Goal: Task Accomplishment & Management: Manage account settings

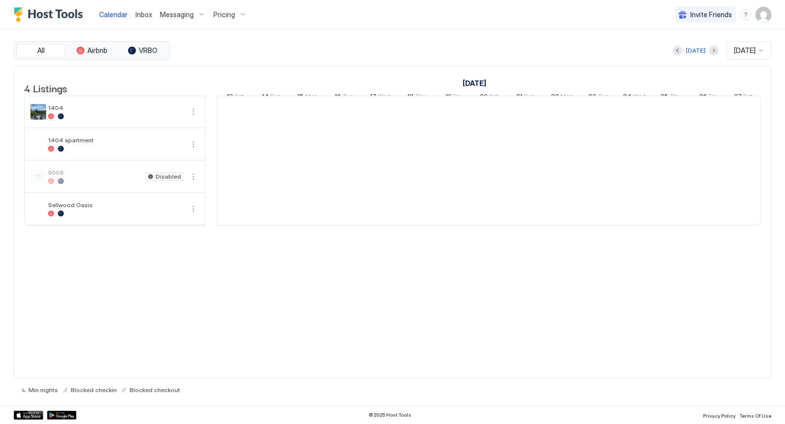
scroll to position [0, 545]
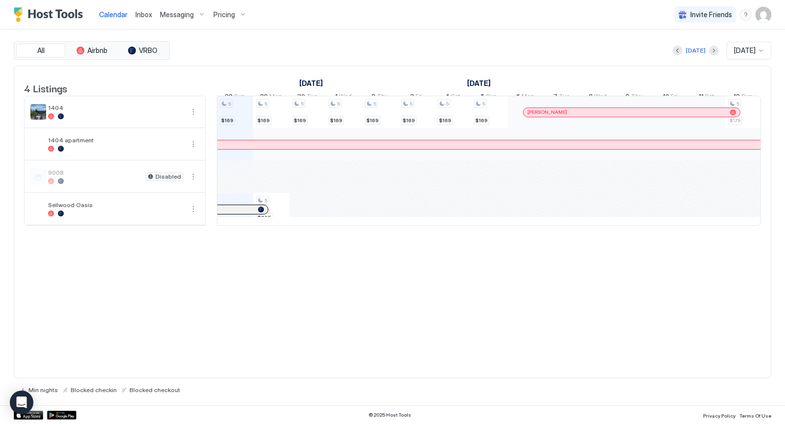
click at [765, 11] on img "User profile" at bounding box center [764, 15] width 16 height 16
click at [686, 56] on span "Settings" at bounding box center [675, 55] width 27 height 9
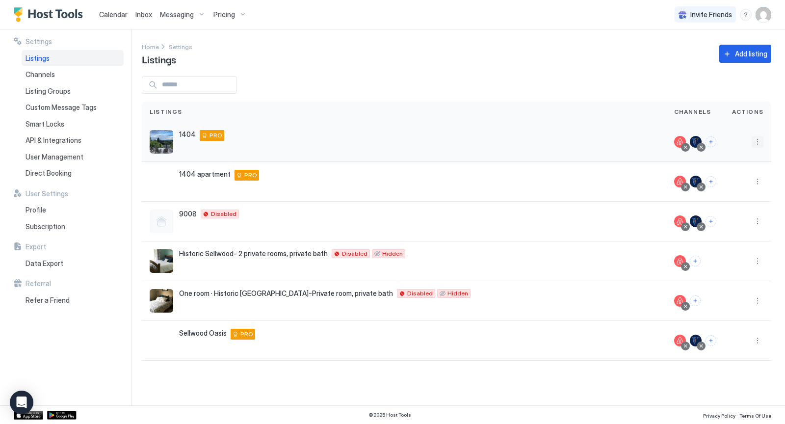
click at [760, 141] on button "More options" at bounding box center [758, 142] width 12 height 12
click at [724, 170] on span "Pricing" at bounding box center [724, 170] width 20 height 7
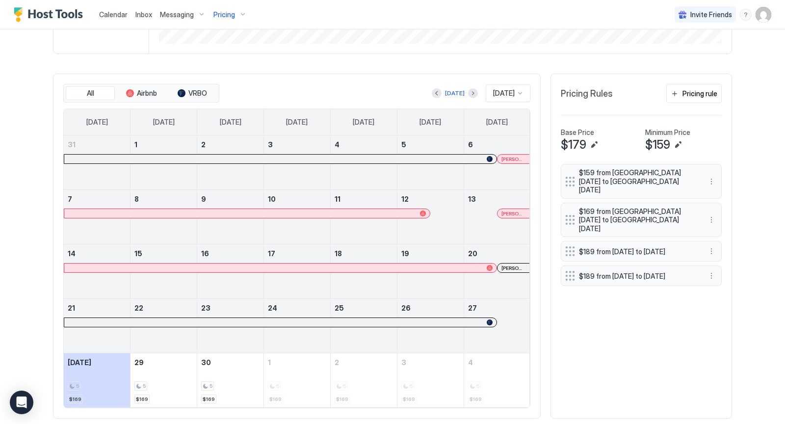
scroll to position [257, 0]
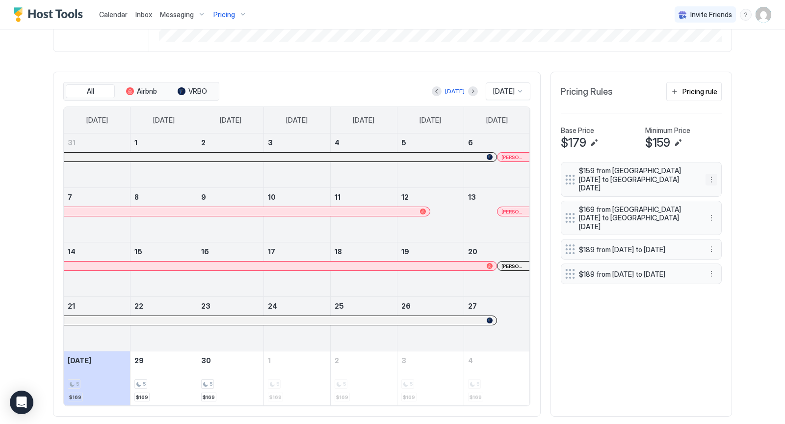
click at [712, 175] on button "More options" at bounding box center [712, 180] width 12 height 12
click at [727, 220] on span "Delete" at bounding box center [731, 218] width 18 height 7
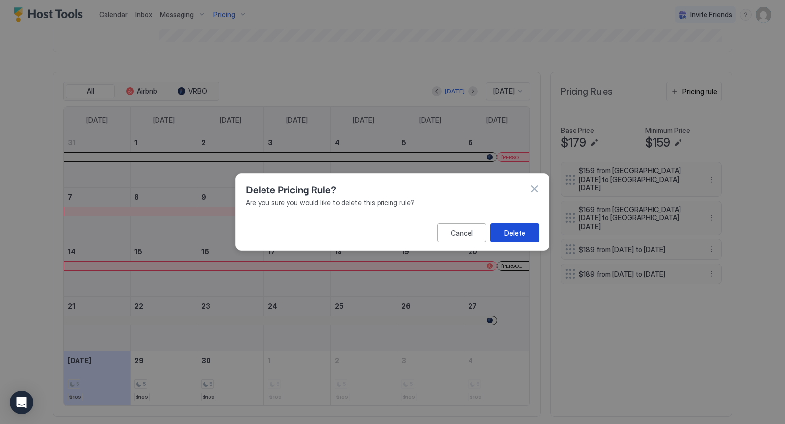
click at [513, 235] on div "Delete" at bounding box center [515, 233] width 21 height 10
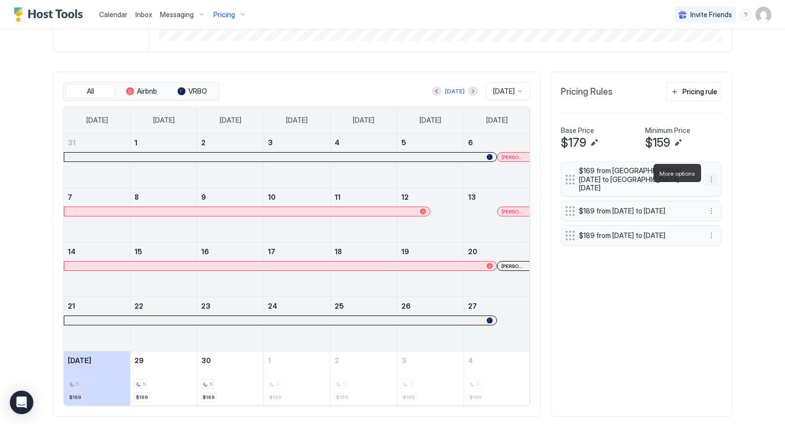
click at [714, 174] on button "More options" at bounding box center [712, 180] width 12 height 12
click at [729, 219] on span "Delete" at bounding box center [731, 218] width 18 height 7
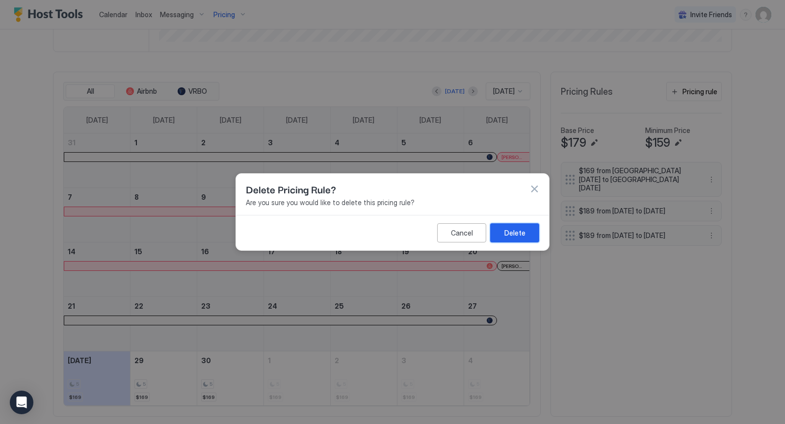
click at [518, 233] on div "Delete" at bounding box center [515, 233] width 21 height 10
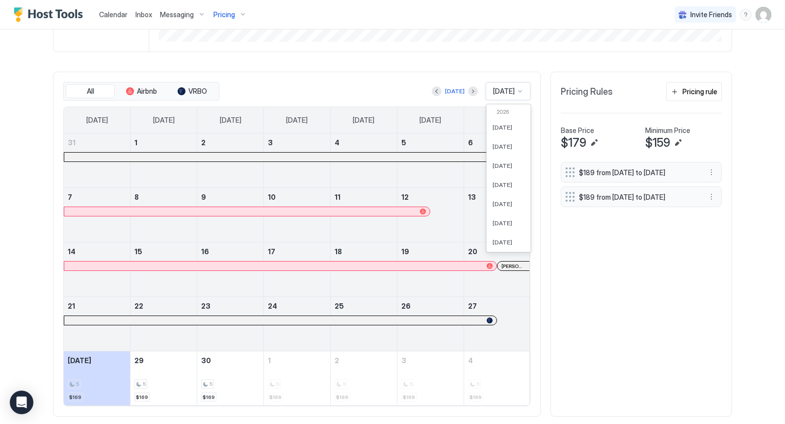
click at [522, 91] on div at bounding box center [520, 91] width 8 height 8
click at [494, 186] on span "[DATE]" at bounding box center [503, 187] width 20 height 7
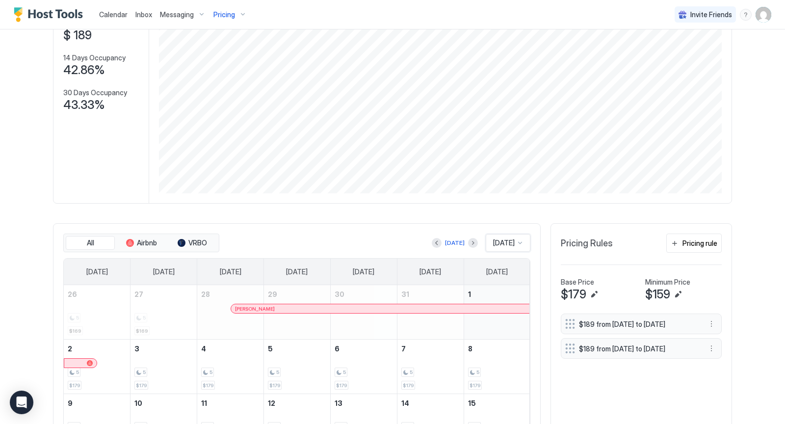
scroll to position [0, 0]
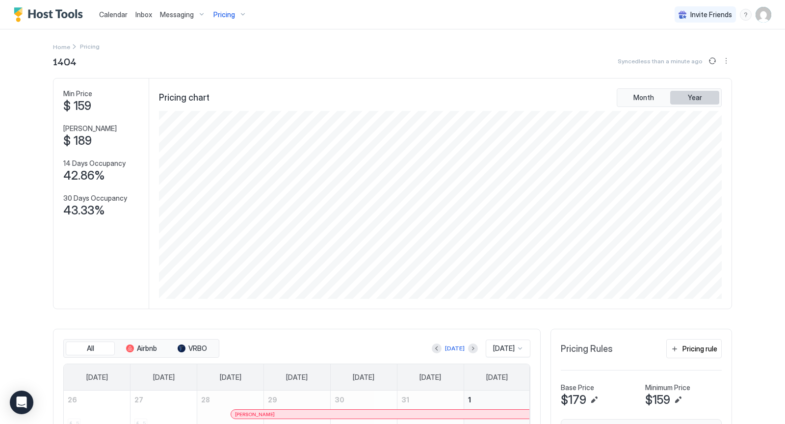
click at [696, 94] on span "Year" at bounding box center [695, 97] width 14 height 9
click at [650, 96] on span "Month" at bounding box center [644, 97] width 21 height 9
click at [520, 345] on div "[DATE]" at bounding box center [508, 349] width 45 height 18
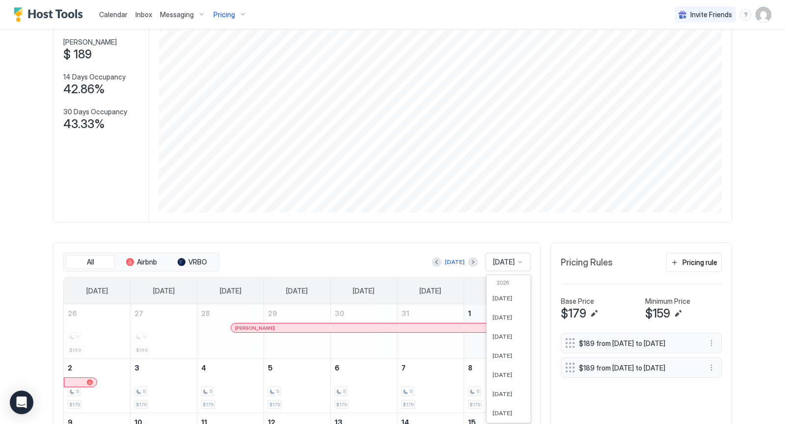
scroll to position [271, 0]
click at [506, 368] on span "[DATE]" at bounding box center [503, 368] width 20 height 7
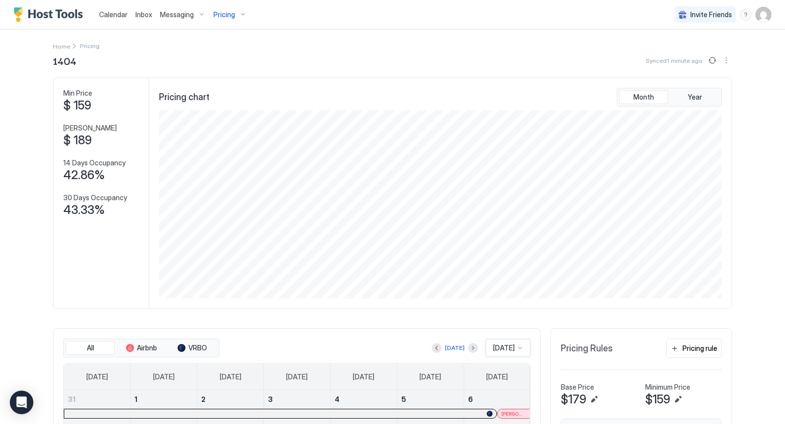
scroll to position [0, 0]
click at [702, 98] on span "Year" at bounding box center [695, 97] width 14 height 9
click at [521, 347] on div "[DATE]" at bounding box center [508, 349] width 45 height 18
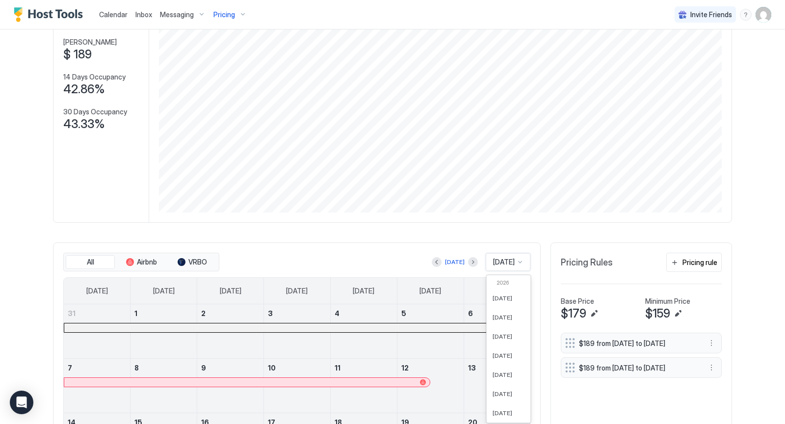
scroll to position [234, 0]
click at [501, 290] on span "[DATE]" at bounding box center [503, 291] width 20 height 7
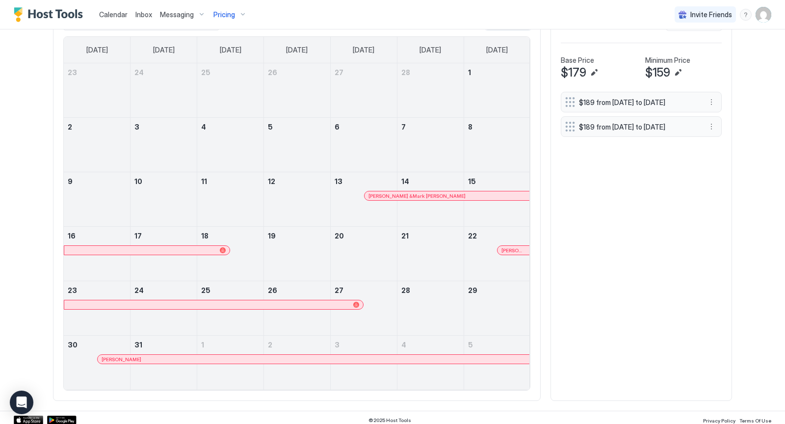
scroll to position [163, 0]
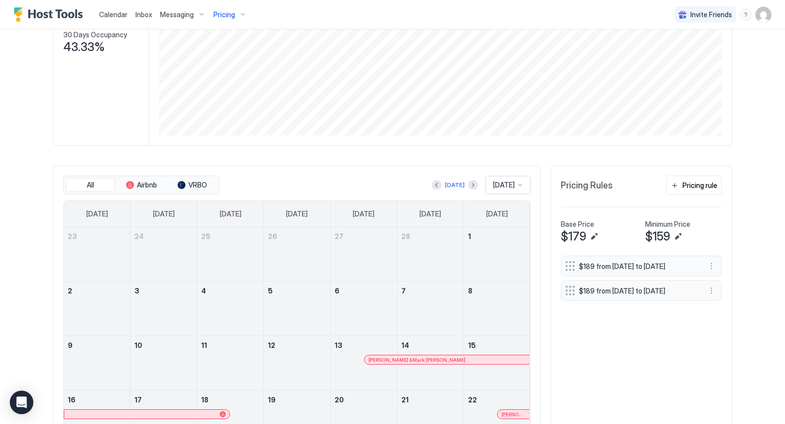
click at [518, 183] on div at bounding box center [520, 185] width 8 height 8
click at [500, 246] on span "[DATE]" at bounding box center [503, 248] width 20 height 7
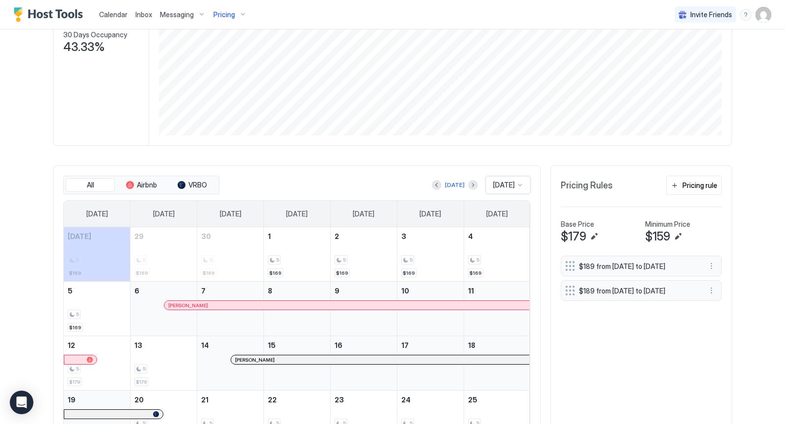
scroll to position [0, 0]
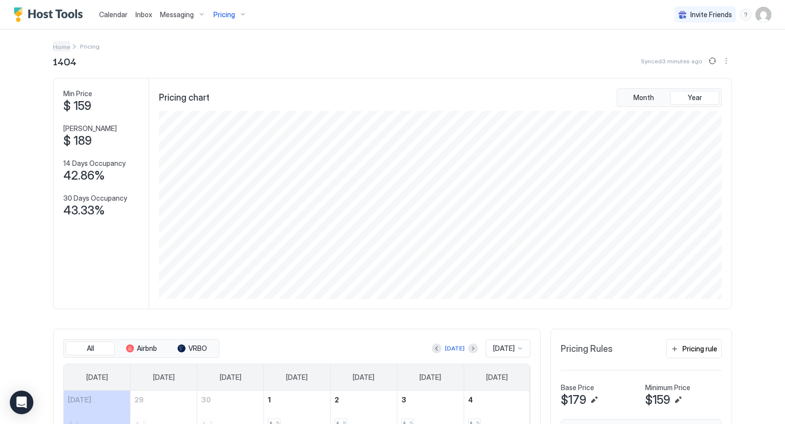
click at [65, 47] on span "Home" at bounding box center [61, 46] width 17 height 7
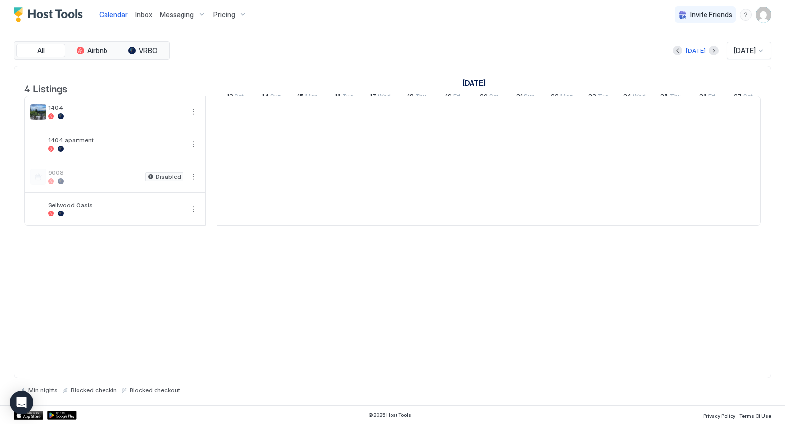
scroll to position [0, 545]
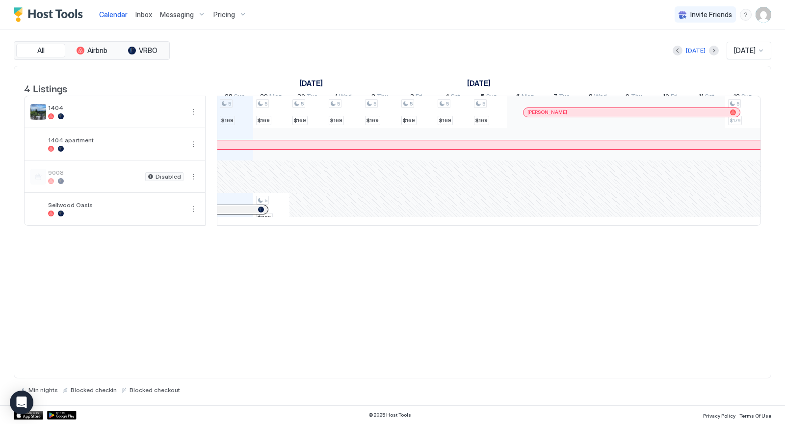
click at [762, 13] on img "User profile" at bounding box center [764, 15] width 16 height 16
click at [678, 54] on span "Settings" at bounding box center [675, 55] width 27 height 9
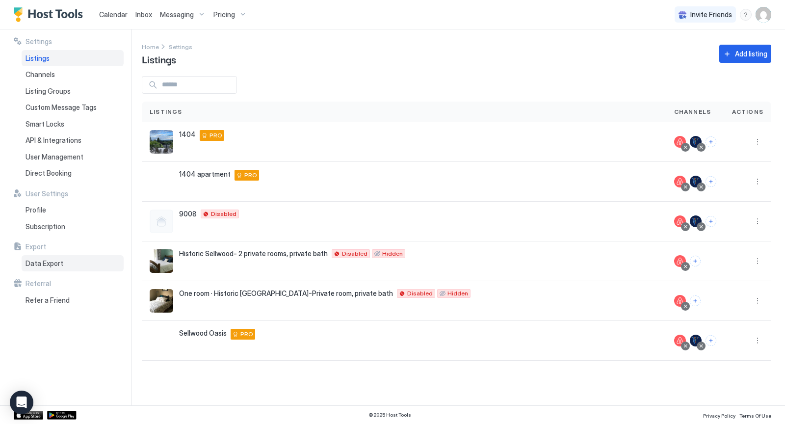
click at [43, 265] on span "Data Export" at bounding box center [45, 263] width 38 height 9
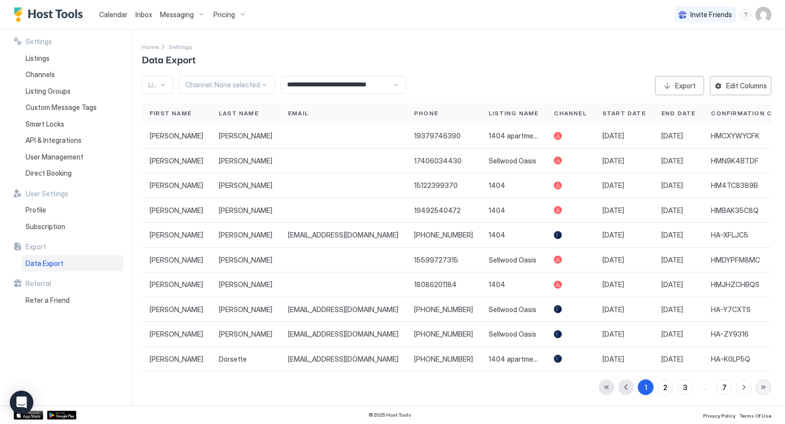
click at [763, 387] on button "button" at bounding box center [764, 387] width 16 height 16
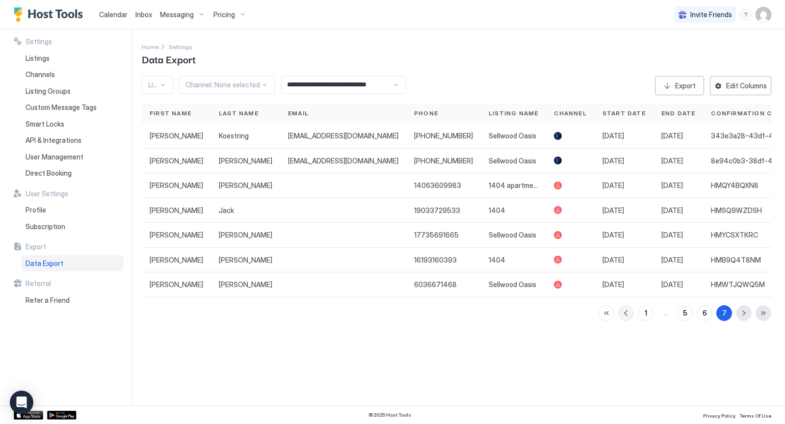
click at [625, 310] on button "button" at bounding box center [627, 313] width 16 height 16
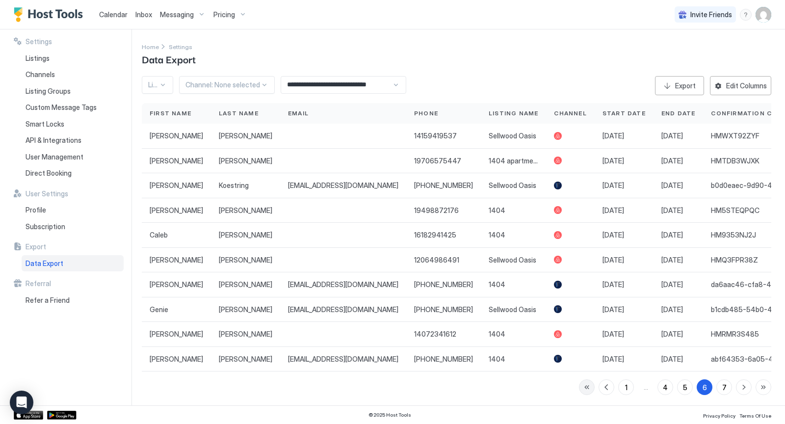
click at [590, 384] on button "button" at bounding box center [587, 387] width 16 height 16
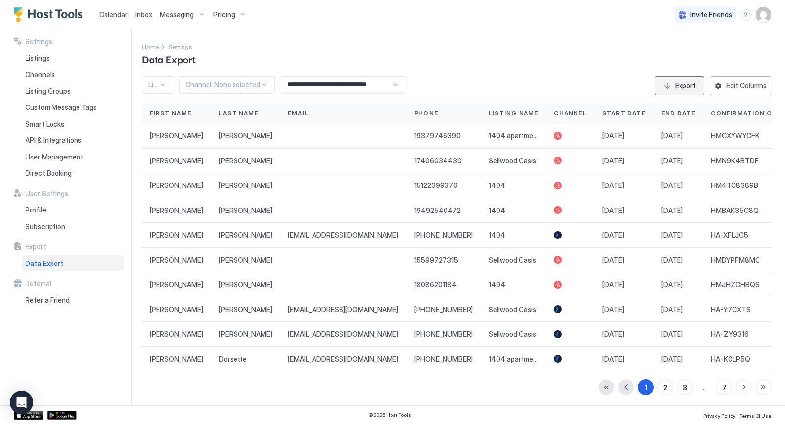
click at [694, 79] on button "Export" at bounding box center [679, 85] width 49 height 19
click at [38, 57] on span "Listings" at bounding box center [38, 58] width 24 height 9
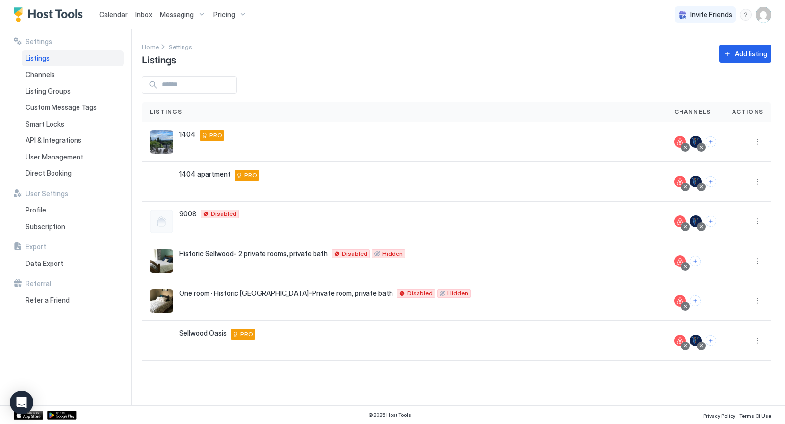
click at [237, 14] on div "Pricing" at bounding box center [230, 14] width 41 height 17
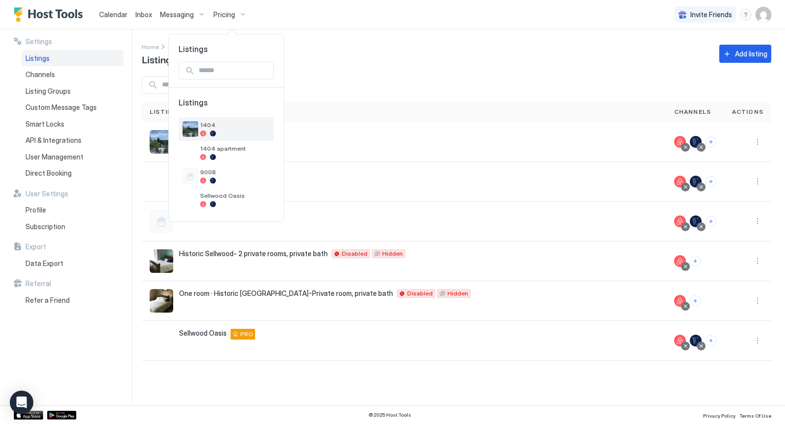
click at [209, 122] on span "1404" at bounding box center [235, 124] width 70 height 7
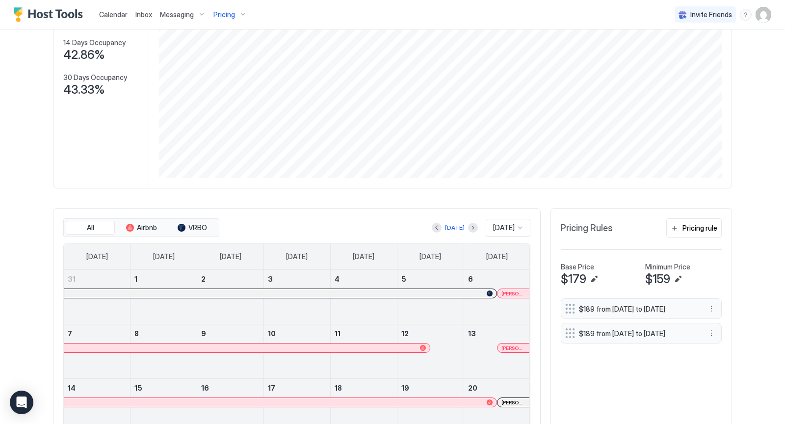
scroll to position [273, 0]
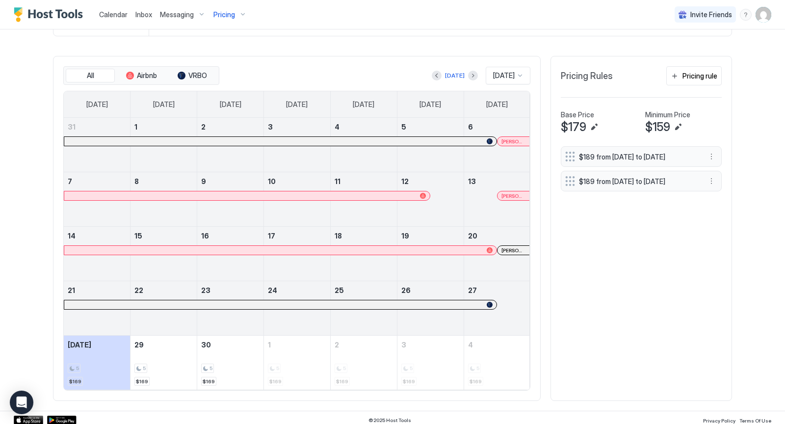
click at [519, 72] on div at bounding box center [520, 76] width 8 height 8
click at [506, 198] on div "[DATE]" at bounding box center [509, 197] width 44 height 19
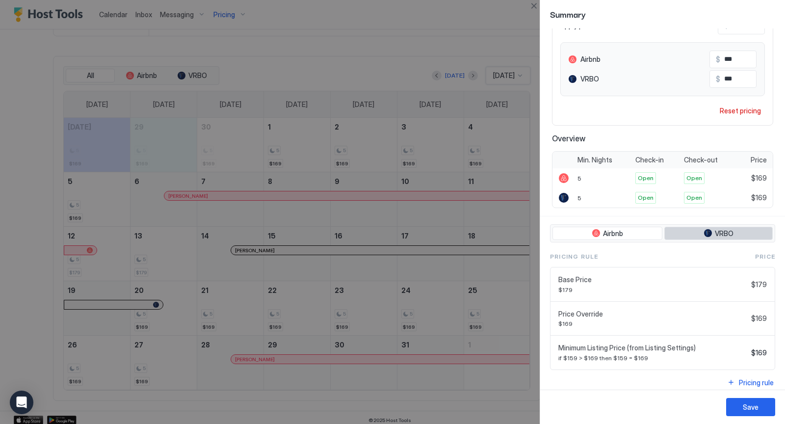
scroll to position [0, 0]
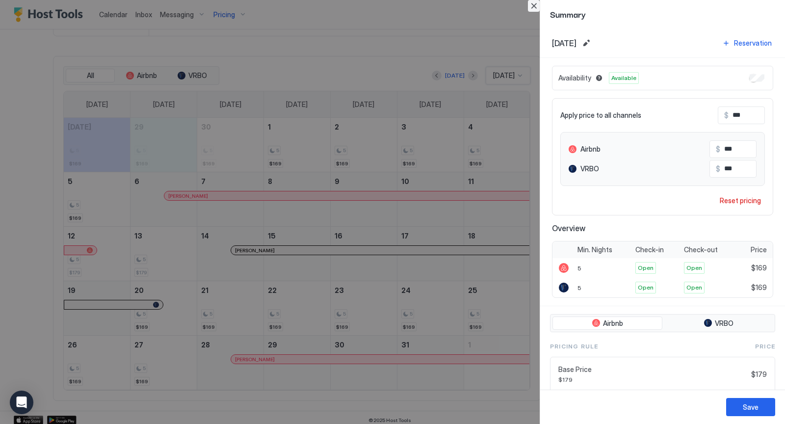
click at [536, 7] on button "Close" at bounding box center [534, 6] width 12 height 12
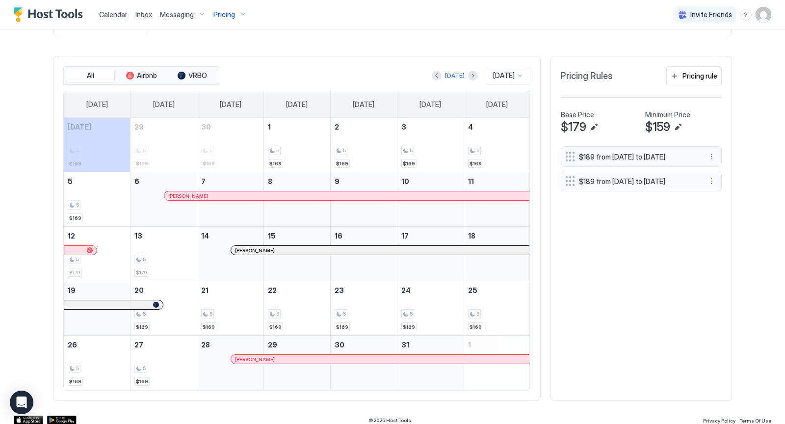
drag, startPoint x: 89, startPoint y: 147, endPoint x: 142, endPoint y: 208, distance: 80.7
click at [142, 208] on tbody "[DATE] 5 $169 29 5 $169 30 5 $169 1 5 $169 2 5 $169 3 5 $169 4 5 $169 5 5 $169 …" at bounding box center [297, 254] width 467 height 272
click at [153, 209] on div "October 6, 2025" at bounding box center [164, 199] width 66 height 54
drag, startPoint x: 116, startPoint y: 142, endPoint x: 161, endPoint y: 209, distance: 80.3
click at [161, 209] on tbody "[DATE] 5 $169 29 5 $169 30 5 $169 1 5 $169 2 5 $169 3 5 $169 4 5 $169 5 5 $169 …" at bounding box center [297, 254] width 467 height 272
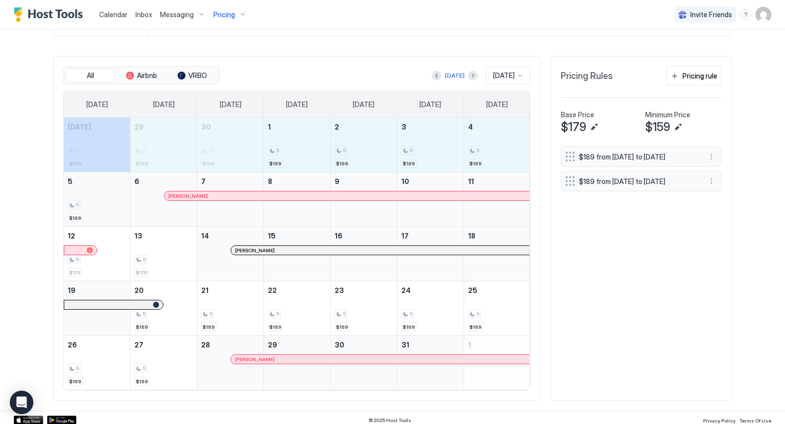
drag, startPoint x: 113, startPoint y: 137, endPoint x: 107, endPoint y: 207, distance: 70.4
click at [107, 207] on tbody "[DATE] 5 $169 29 5 $169 30 5 $169 1 5 $169 2 5 $169 3 5 $169 4 5 $169 5 5 $169 …" at bounding box center [297, 254] width 467 height 272
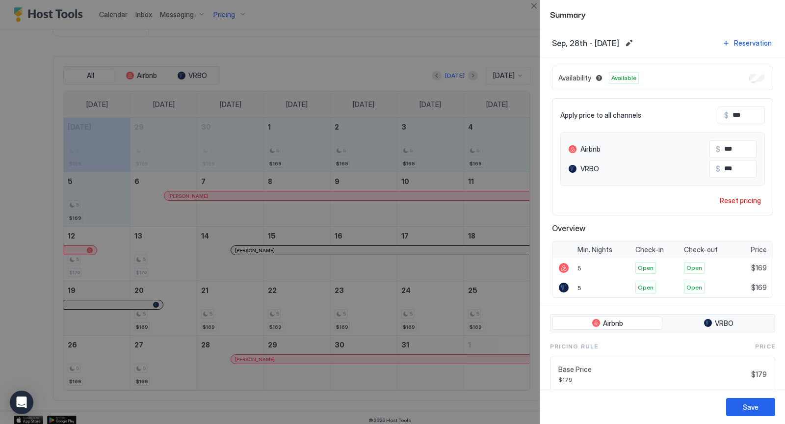
click at [744, 114] on input "***" at bounding box center [768, 115] width 79 height 17
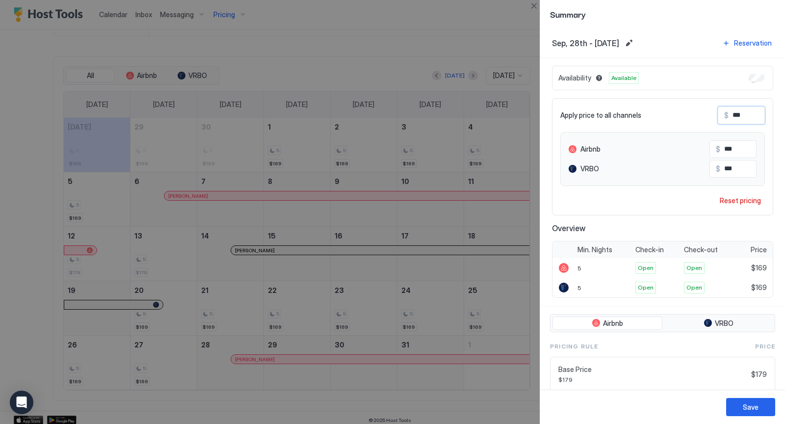
type input "**"
type input "***"
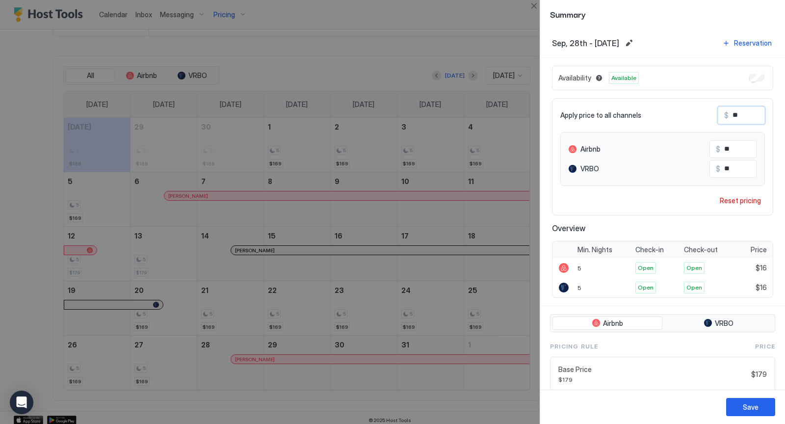
type input "***"
click at [755, 404] on div "Save" at bounding box center [751, 407] width 16 height 10
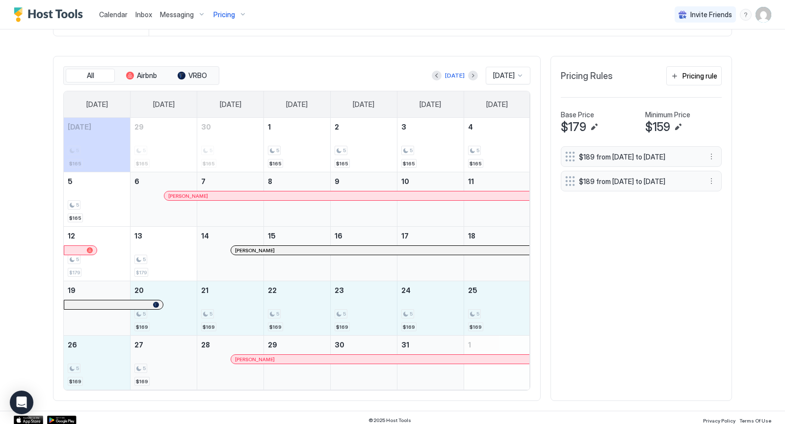
drag, startPoint x: 186, startPoint y: 325, endPoint x: 169, endPoint y: 374, distance: 51.1
click at [169, 374] on tbody "[DATE] 5 $165 29 5 $165 30 5 $165 1 5 $165 2 5 $165 3 5 $165 4 5 $165 5 5 $165 …" at bounding box center [297, 254] width 467 height 272
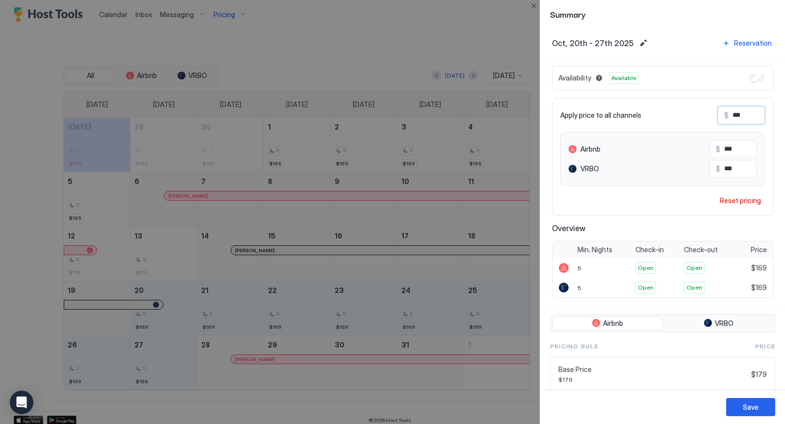
click at [747, 112] on input "***" at bounding box center [768, 115] width 79 height 17
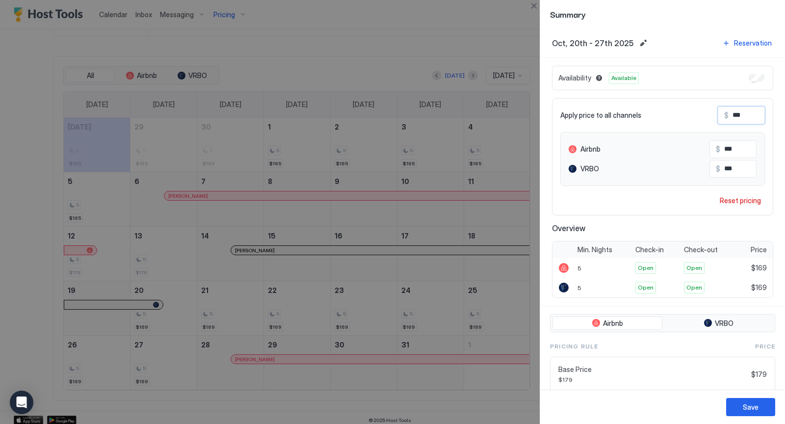
type input "**"
type input "***"
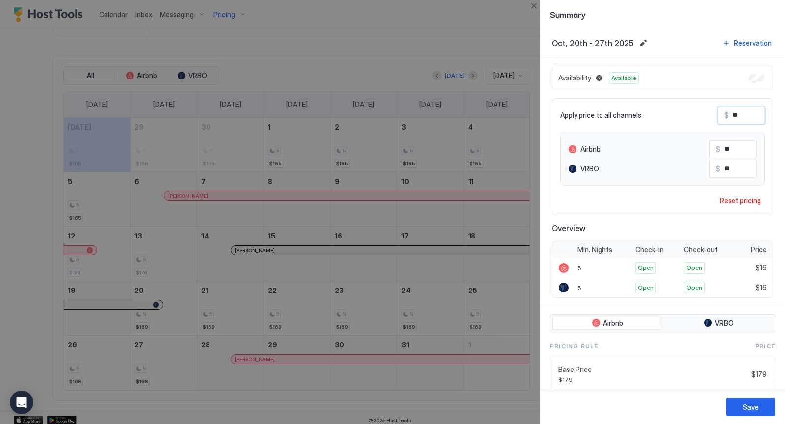
type input "***"
click at [756, 408] on div "Save" at bounding box center [751, 407] width 16 height 10
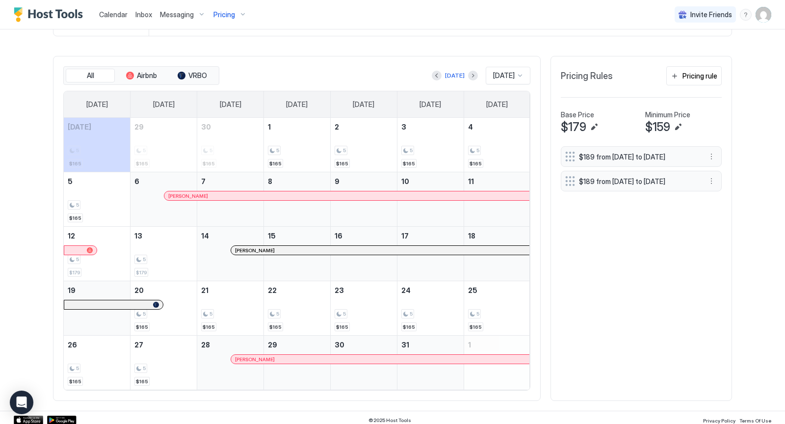
click at [519, 74] on div at bounding box center [520, 76] width 8 height 8
click at [498, 185] on span "[DATE]" at bounding box center [503, 188] width 20 height 7
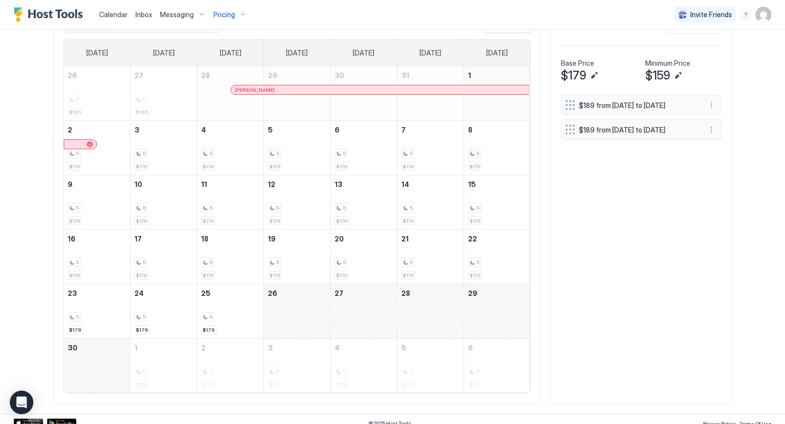
scroll to position [327, 0]
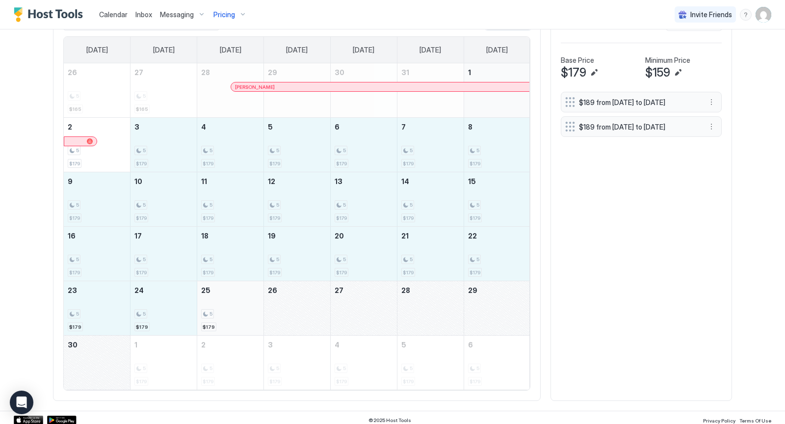
drag, startPoint x: 179, startPoint y: 135, endPoint x: 229, endPoint y: 312, distance: 183.7
click at [229, 312] on tbody "26 5 $165 27 5 $165 28 [PERSON_NAME] 29 30 31 1 2 5 $179 3 5 $179 4 5 $179 5 5 …" at bounding box center [297, 226] width 467 height 326
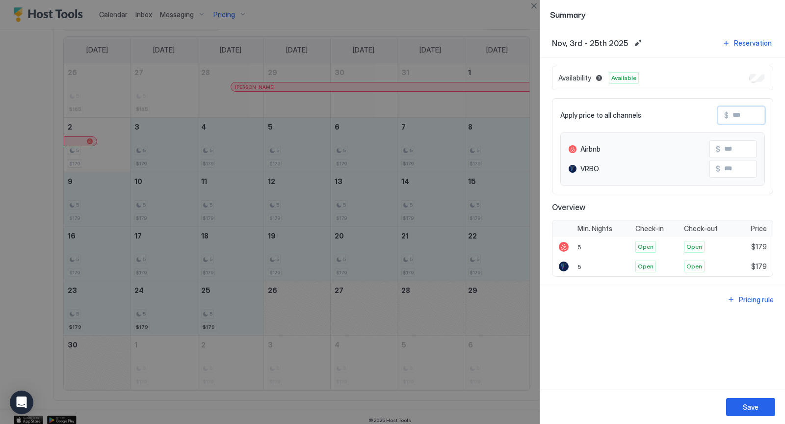
click at [747, 116] on input "Input Field" at bounding box center [768, 115] width 79 height 17
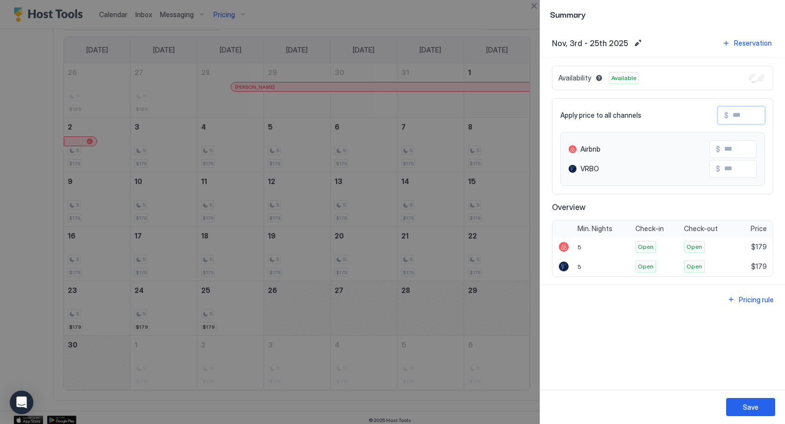
type input "*"
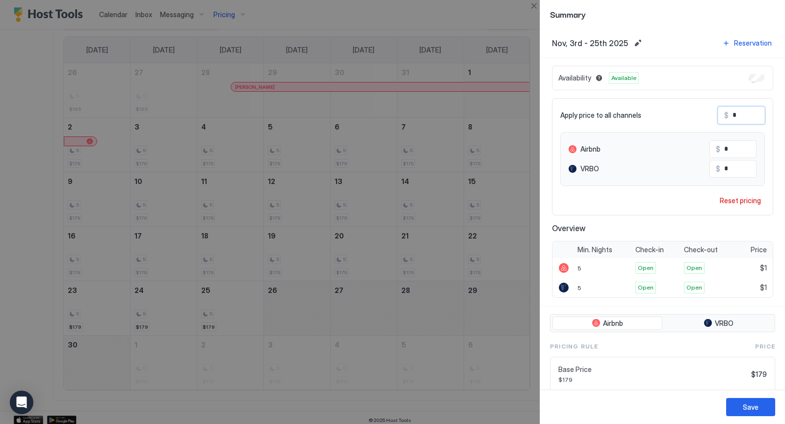
type input "**"
type input "***"
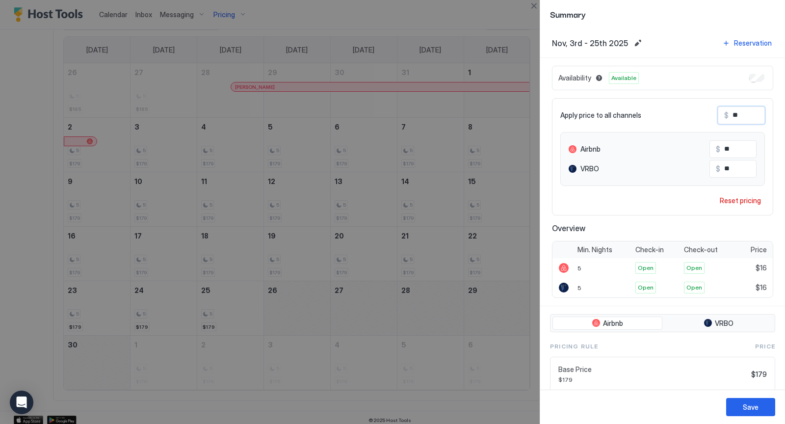
type input "***"
click at [755, 404] on div "Save" at bounding box center [751, 407] width 16 height 10
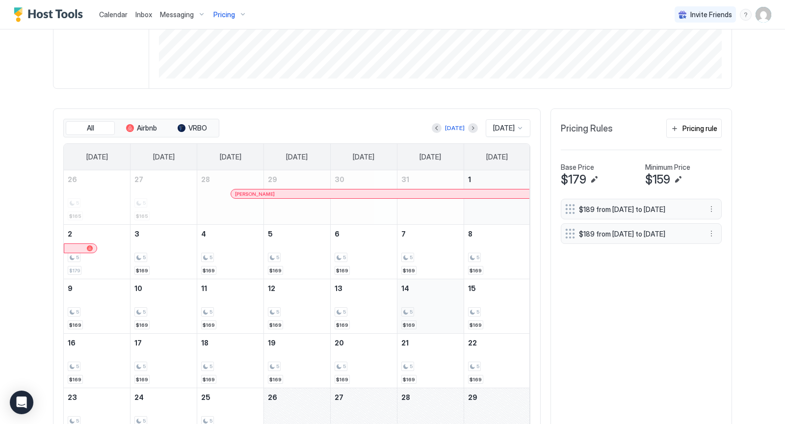
scroll to position [221, 0]
click at [519, 125] on div at bounding box center [520, 128] width 8 height 8
click at [506, 234] on span "[DATE]" at bounding box center [503, 236] width 20 height 7
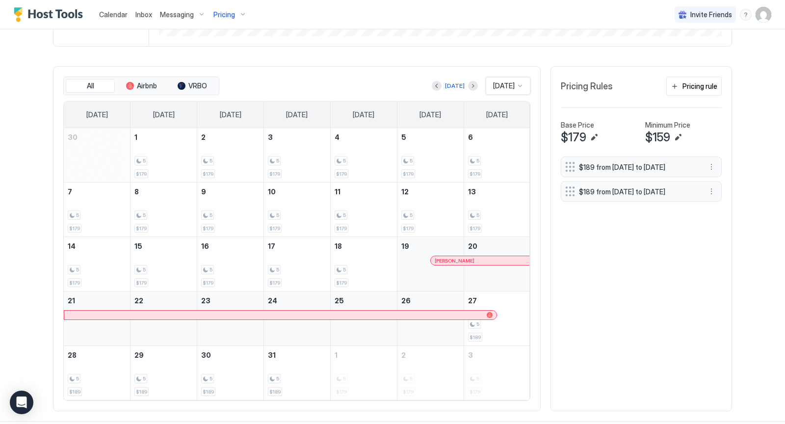
scroll to position [273, 0]
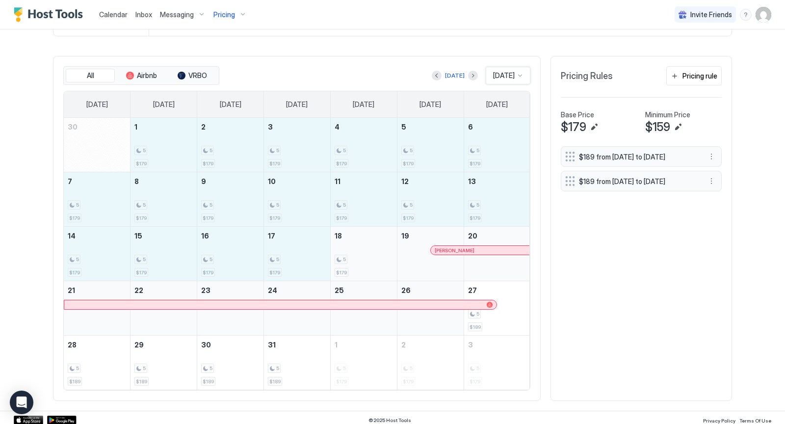
drag, startPoint x: 165, startPoint y: 150, endPoint x: 343, endPoint y: 244, distance: 201.8
click at [343, 244] on tbody "30 1 5 $179 2 5 $179 3 5 $179 4 5 $179 5 5 $179 6 5 $179 7 5 $179 8 5 $179 9 5 …" at bounding box center [297, 254] width 467 height 272
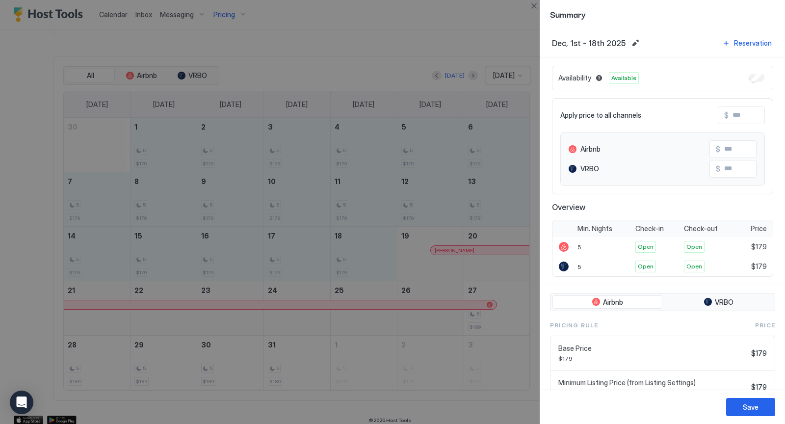
click at [746, 118] on input "Input Field" at bounding box center [768, 115] width 79 height 17
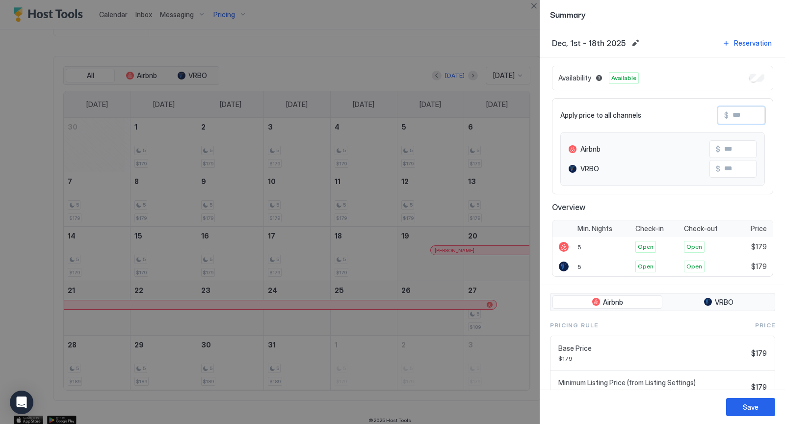
type input "*"
type input "**"
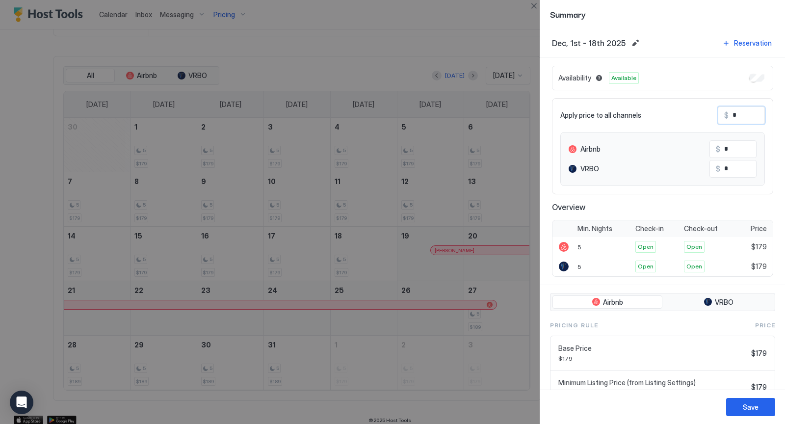
type input "**"
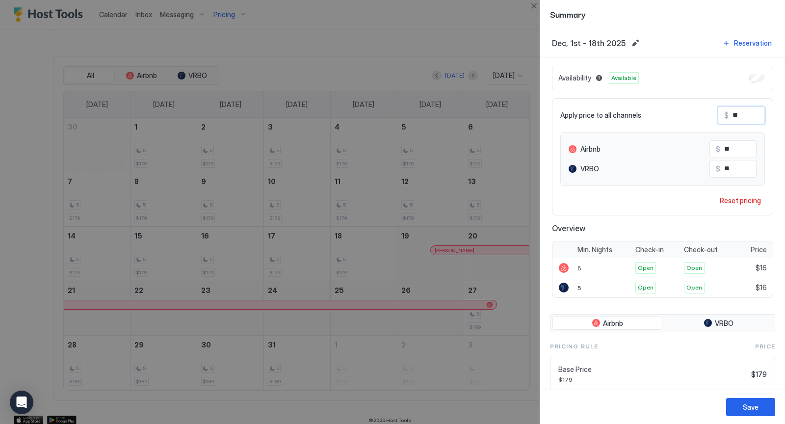
type input "***"
click at [750, 404] on div "Save" at bounding box center [751, 407] width 16 height 10
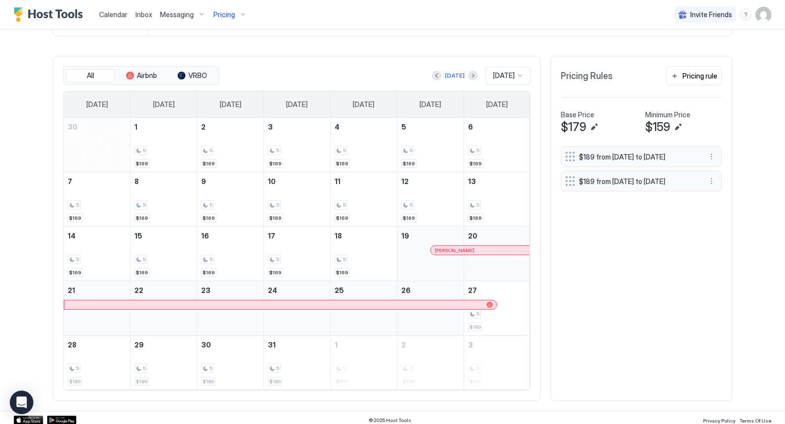
click at [241, 16] on div "Pricing" at bounding box center [230, 14] width 41 height 17
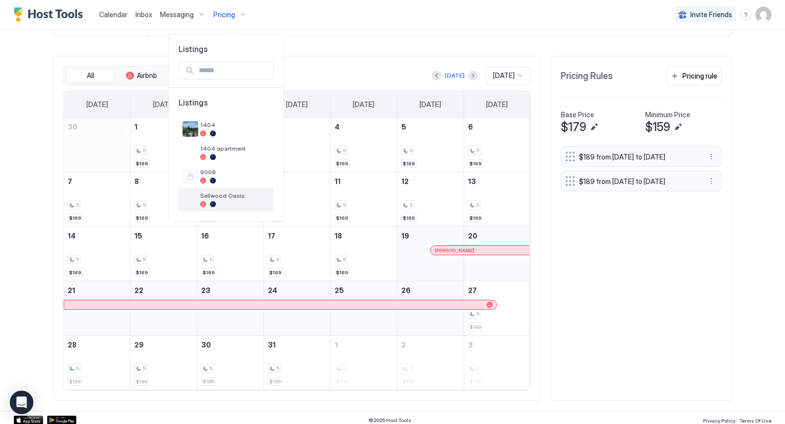
click at [229, 199] on div "Sellwood Oasis" at bounding box center [235, 199] width 70 height 15
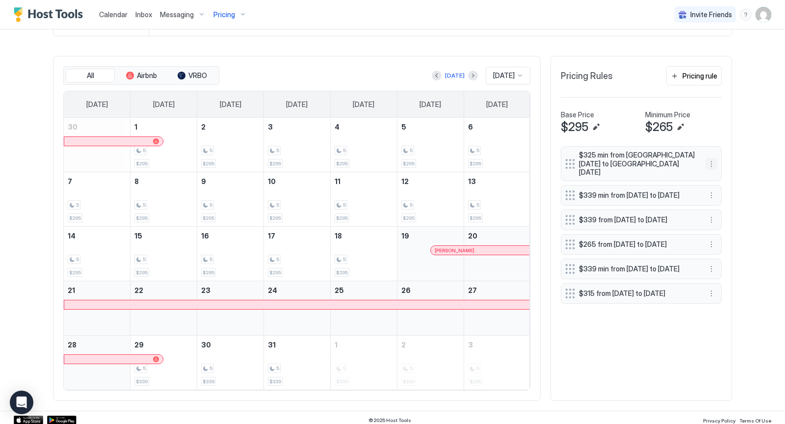
click at [711, 161] on button "More options" at bounding box center [712, 164] width 12 height 12
click at [725, 200] on span "Delete" at bounding box center [731, 201] width 18 height 7
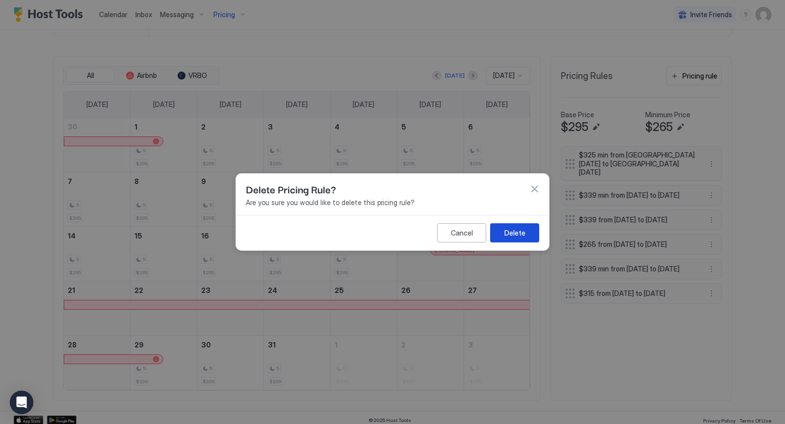
click at [526, 233] on button "Delete" at bounding box center [514, 232] width 49 height 19
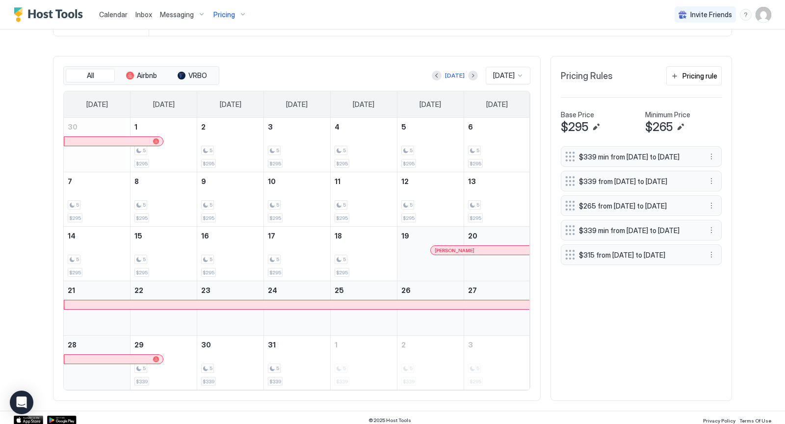
click at [522, 73] on div at bounding box center [520, 76] width 8 height 8
click at [505, 198] on span "[DATE]" at bounding box center [503, 201] width 20 height 7
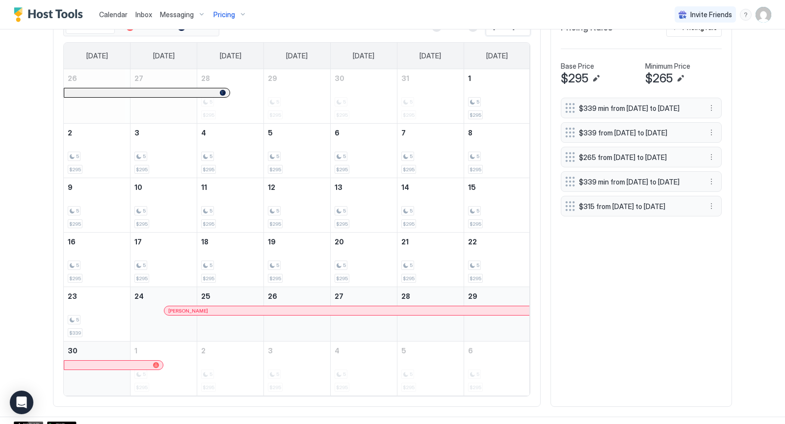
scroll to position [326, 0]
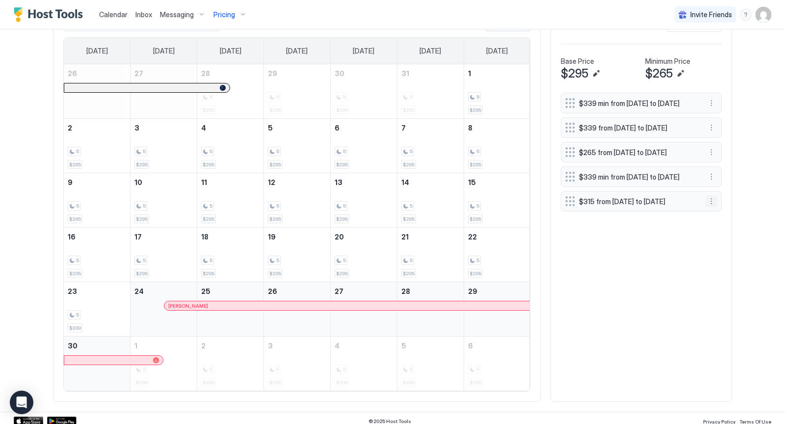
click at [713, 207] on button "More options" at bounding box center [712, 201] width 12 height 12
click at [728, 269] on span "Delete" at bounding box center [731, 266] width 18 height 7
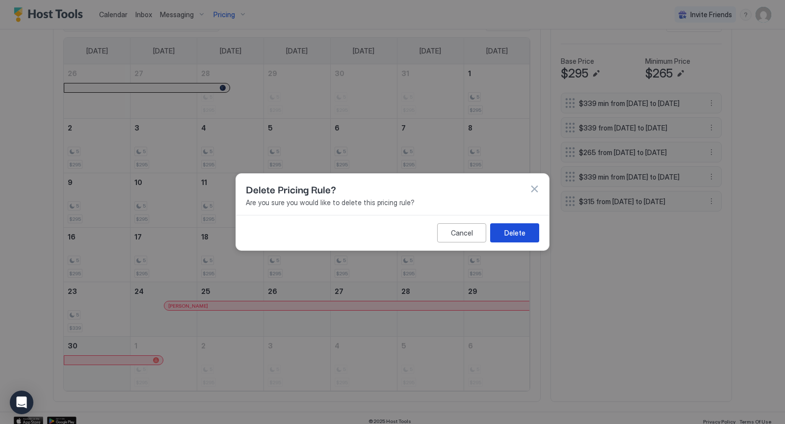
click at [529, 231] on button "Delete" at bounding box center [514, 232] width 49 height 19
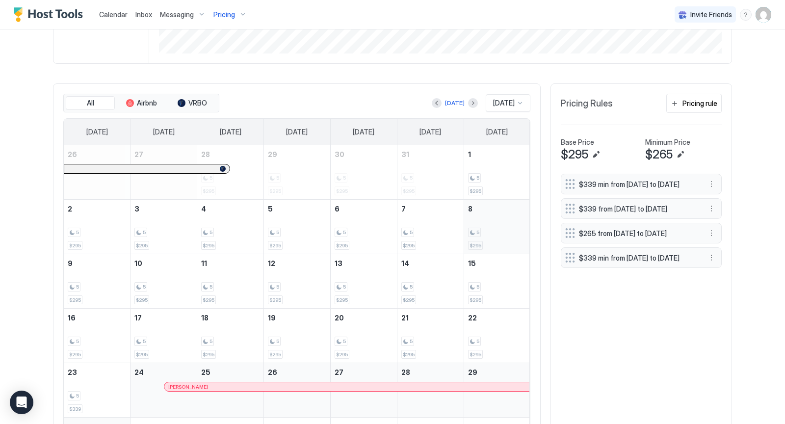
scroll to position [269, 0]
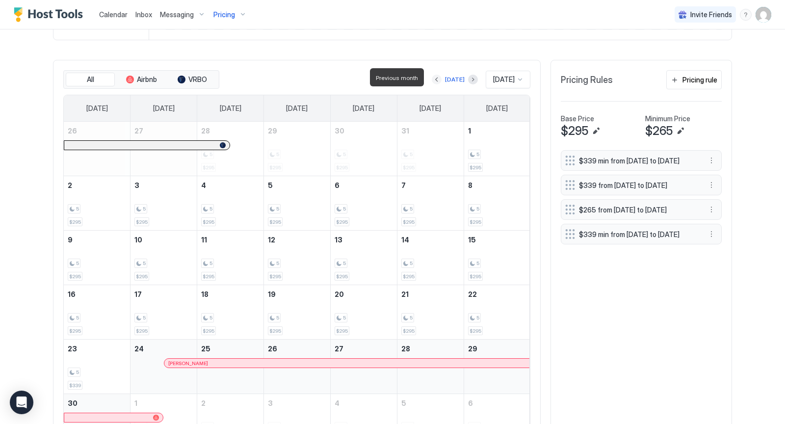
click at [433, 77] on button "Previous month" at bounding box center [437, 80] width 10 height 10
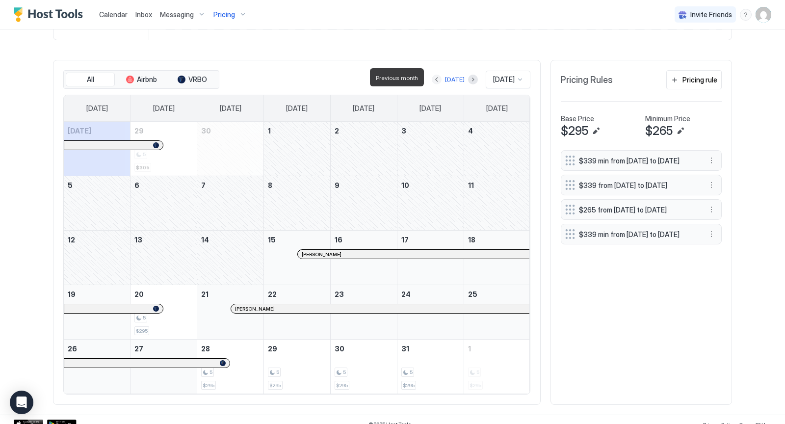
scroll to position [273, 0]
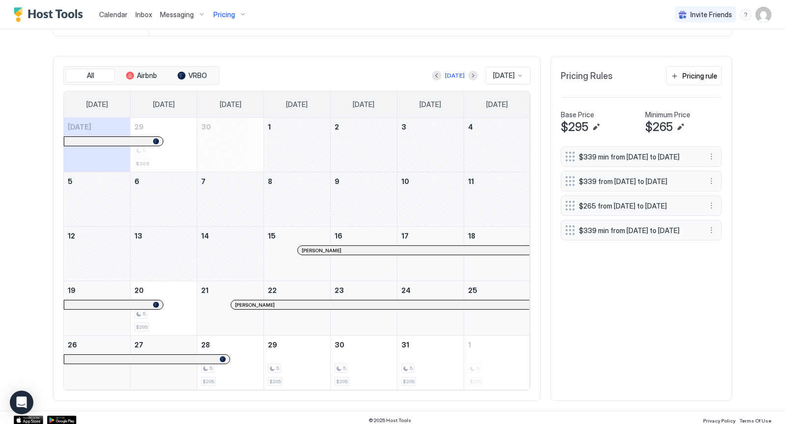
click at [522, 75] on div at bounding box center [520, 76] width 8 height 8
click at [510, 207] on span "[DATE]" at bounding box center [503, 209] width 20 height 7
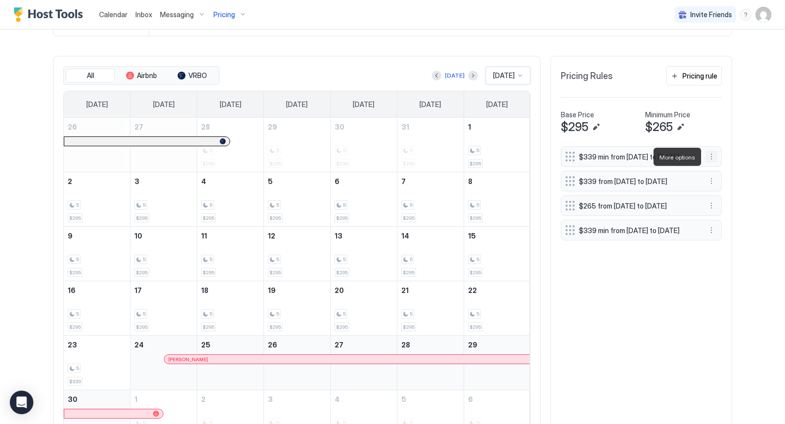
click at [715, 157] on button "More options" at bounding box center [712, 157] width 12 height 12
click at [723, 202] on span "Delete" at bounding box center [731, 201] width 18 height 7
click at [731, 203] on span "Delete" at bounding box center [731, 201] width 18 height 7
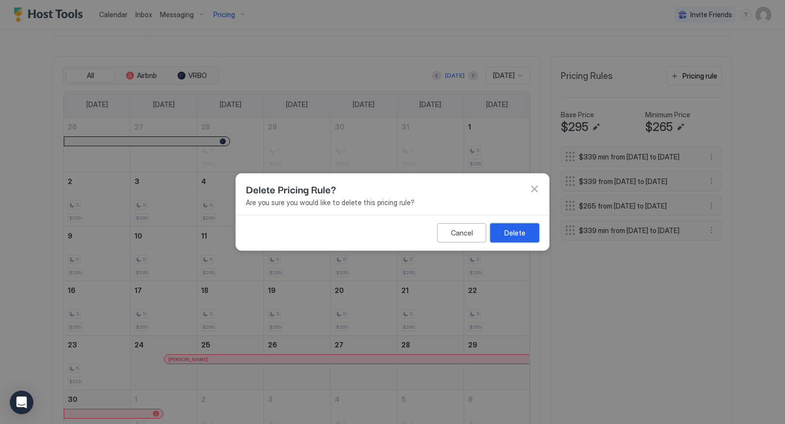
click at [530, 232] on button "Delete" at bounding box center [514, 232] width 49 height 19
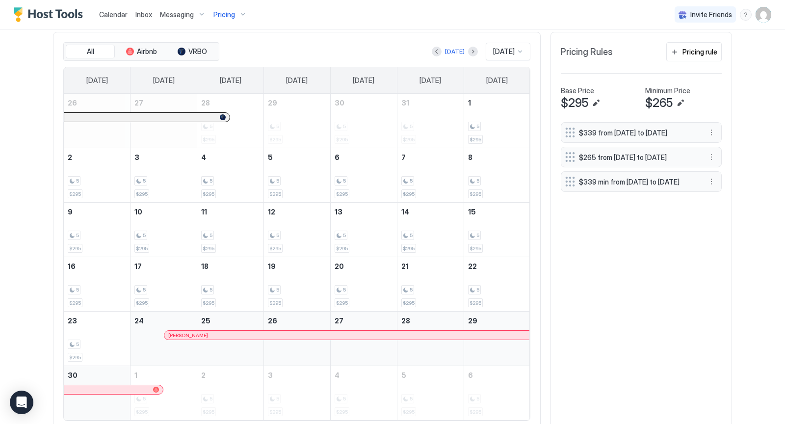
scroll to position [327, 0]
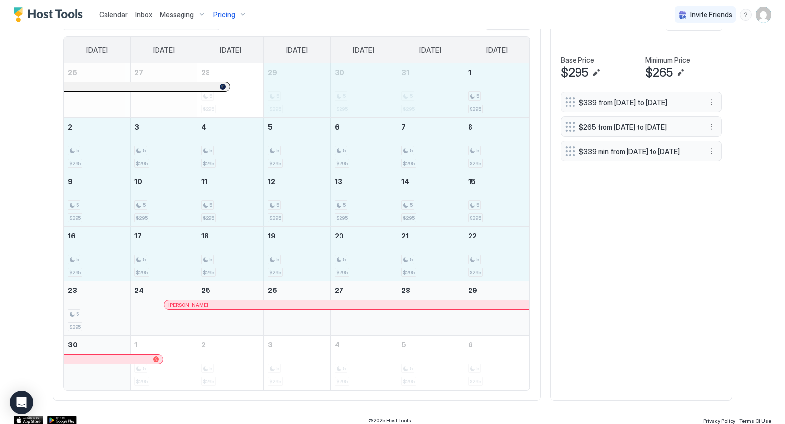
drag, startPoint x: 284, startPoint y: 90, endPoint x: 119, endPoint y: 282, distance: 253.1
click at [119, 282] on tbody "26 27 28 5 $295 29 5 $295 30 5 $295 31 5 $295 1 5 $295 2 5 $295 3 5 $295 4 5 $2…" at bounding box center [297, 226] width 467 height 326
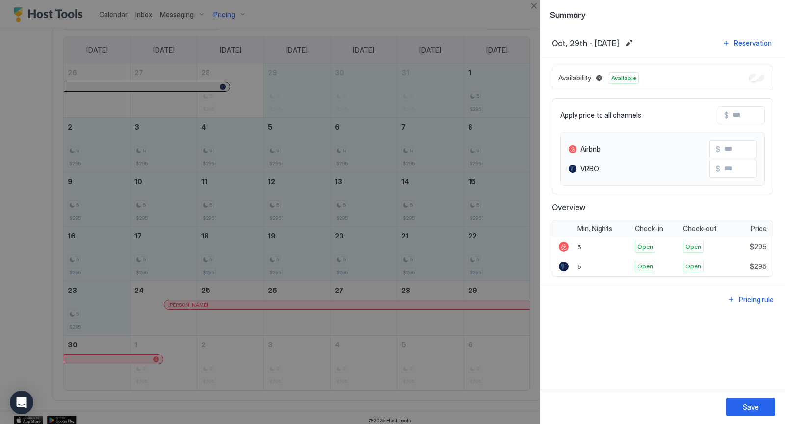
click at [753, 111] on input "Input Field" at bounding box center [768, 115] width 79 height 17
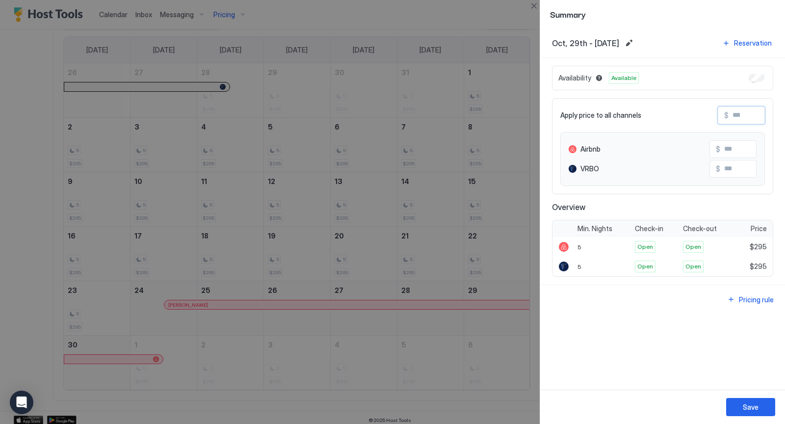
type input "*"
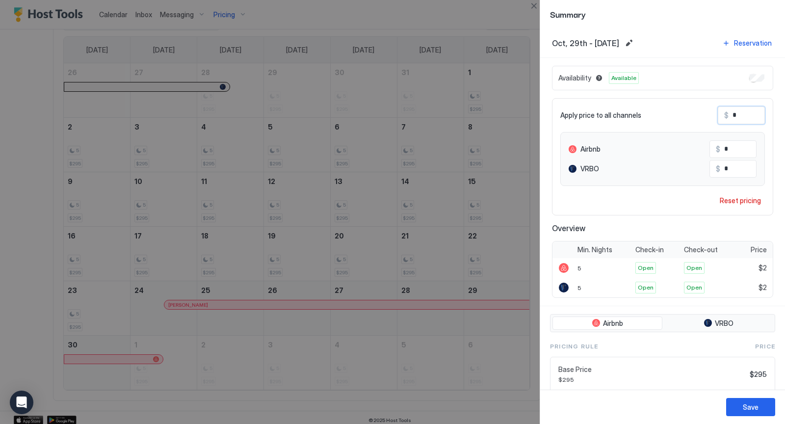
type input "**"
type input "***"
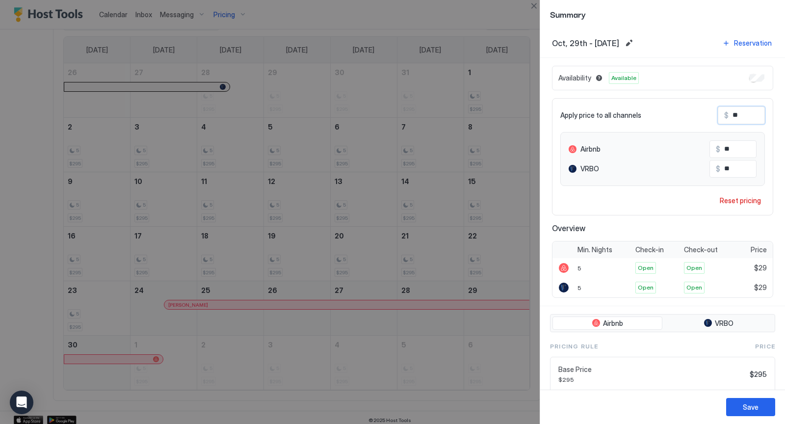
type input "***"
click at [755, 405] on div "Save" at bounding box center [751, 407] width 16 height 10
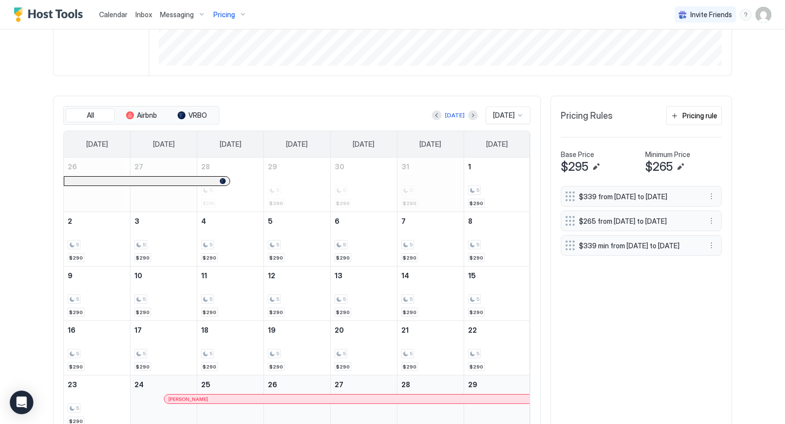
scroll to position [230, 0]
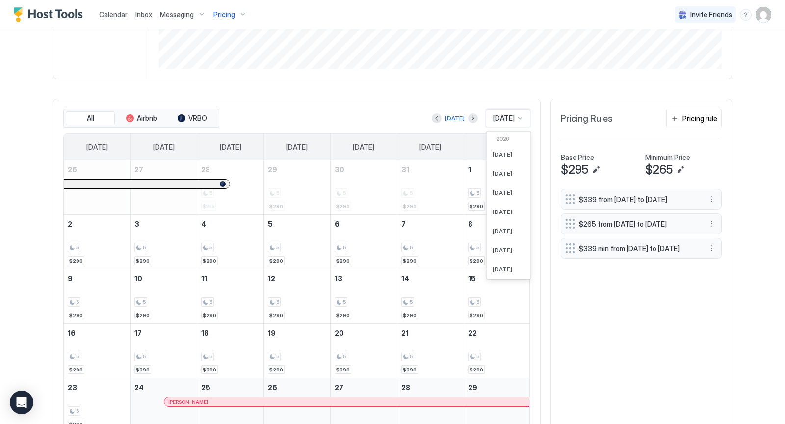
click at [522, 118] on div at bounding box center [520, 118] width 8 height 8
click at [493, 245] on div "[DATE]" at bounding box center [509, 244] width 44 height 19
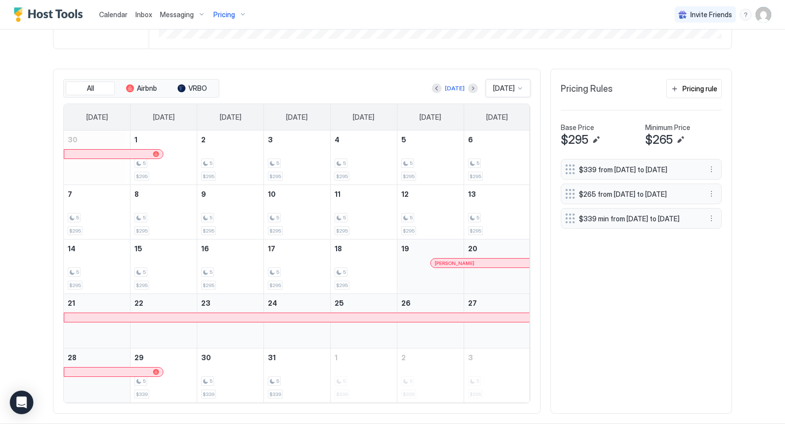
scroll to position [273, 0]
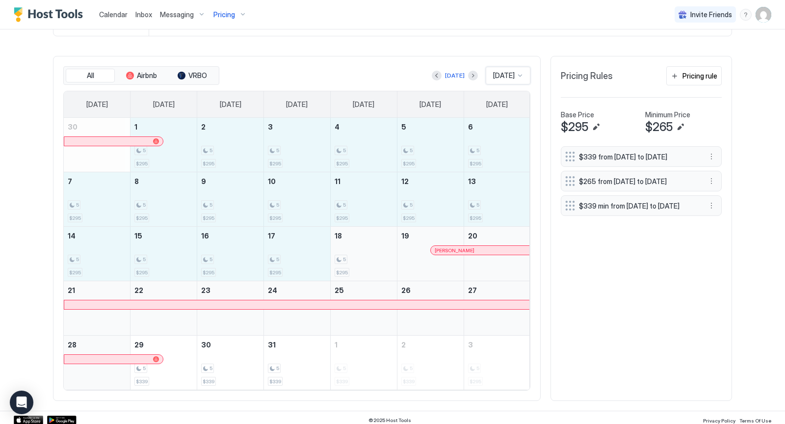
drag, startPoint x: 174, startPoint y: 154, endPoint x: 370, endPoint y: 256, distance: 220.9
click at [370, 256] on tbody "30 1 5 $295 2 5 $295 3 5 $295 4 5 $295 5 5 $295 6 5 $295 7 5 $295 8 5 $295 9 5 …" at bounding box center [297, 254] width 467 height 272
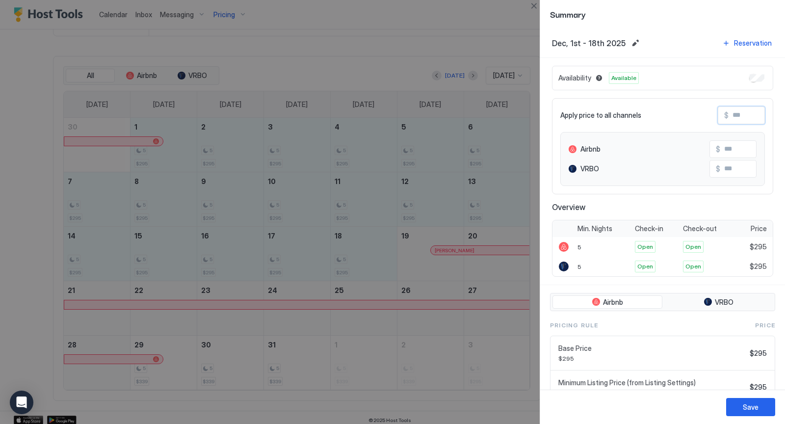
click at [744, 111] on input "Input Field" at bounding box center [768, 115] width 79 height 17
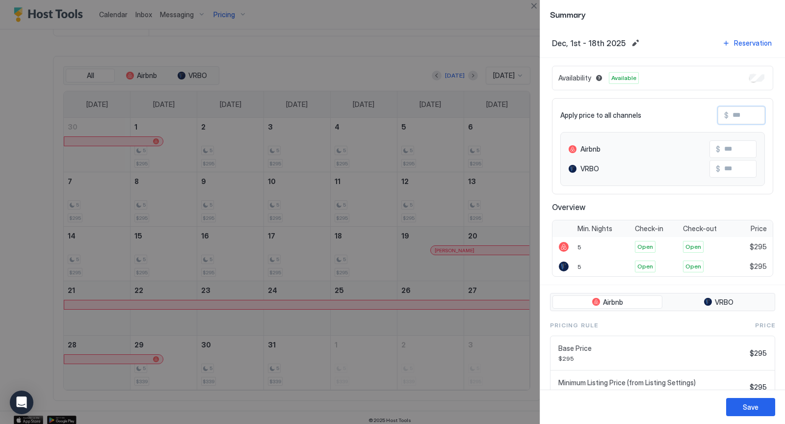
type input "*"
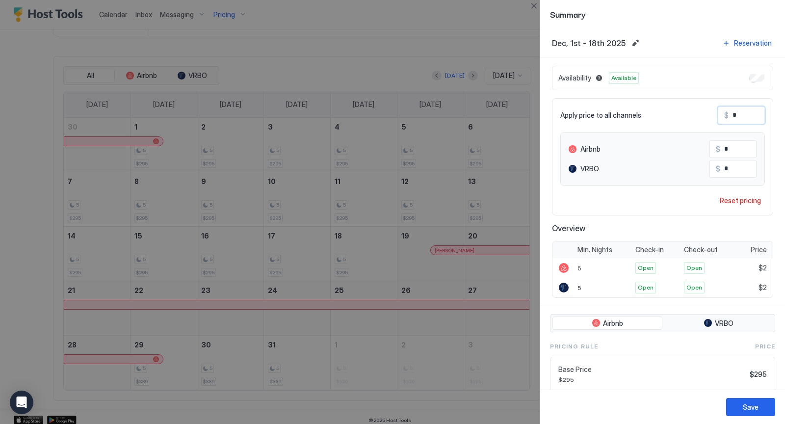
type input "**"
type input "***"
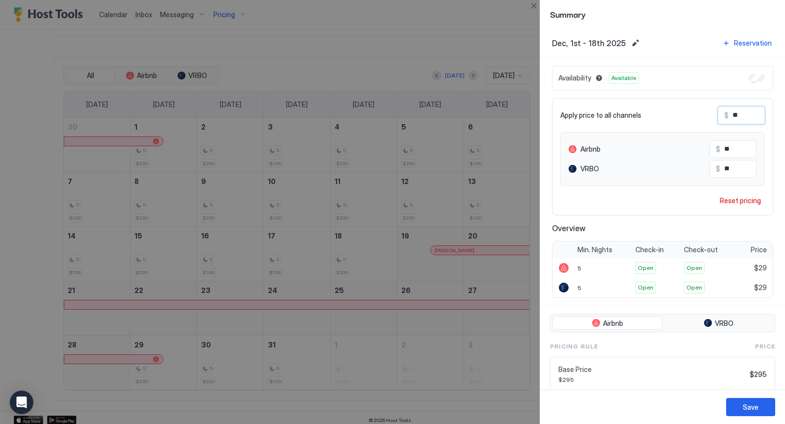
type input "***"
click at [750, 404] on div "Save" at bounding box center [751, 407] width 16 height 10
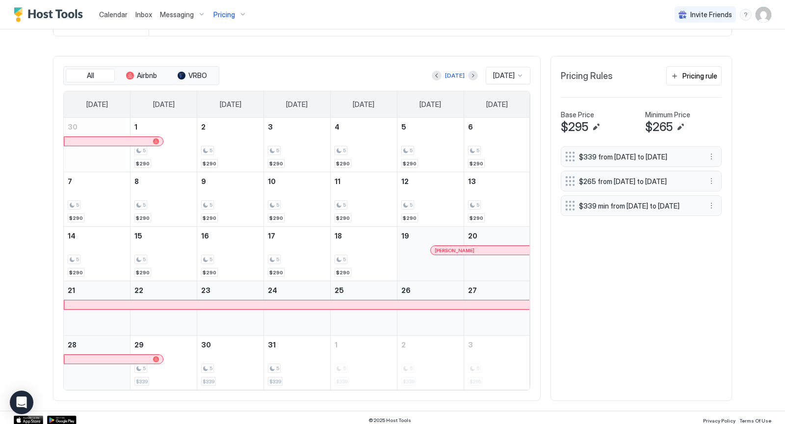
click at [241, 15] on div "Pricing" at bounding box center [230, 14] width 41 height 17
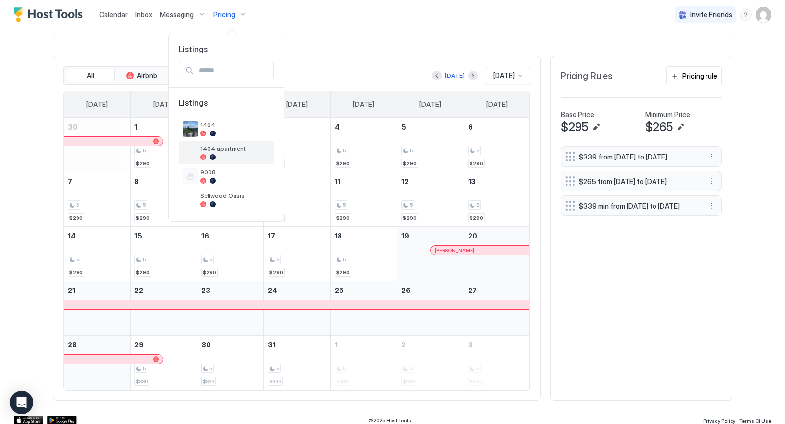
click at [228, 149] on span "1404 apartment" at bounding box center [235, 148] width 70 height 7
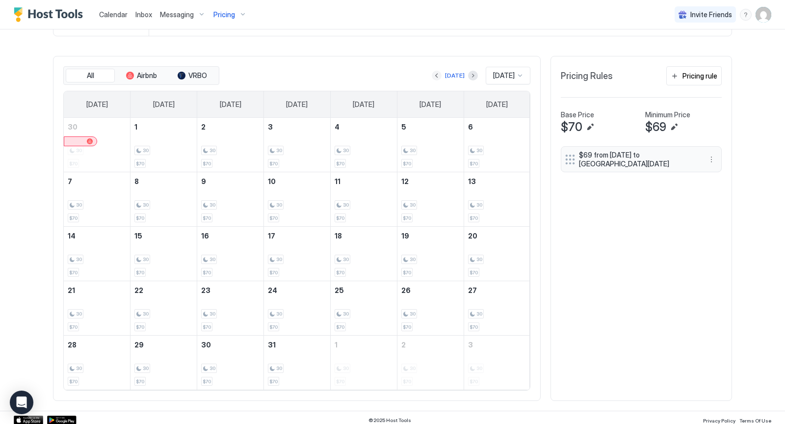
click at [432, 72] on button "Previous month" at bounding box center [437, 76] width 10 height 10
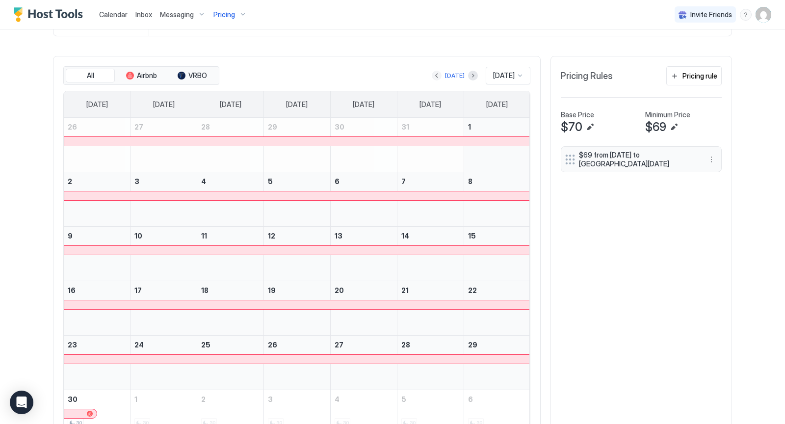
click at [434, 71] on button "Previous month" at bounding box center [437, 76] width 10 height 10
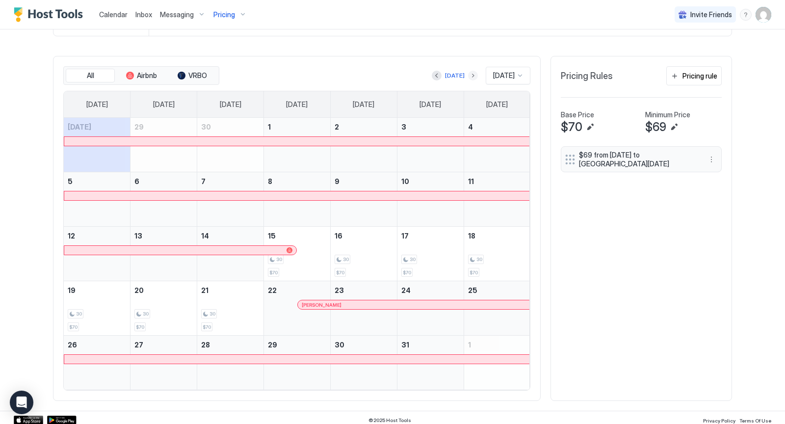
click at [468, 72] on button "Next month" at bounding box center [473, 76] width 10 height 10
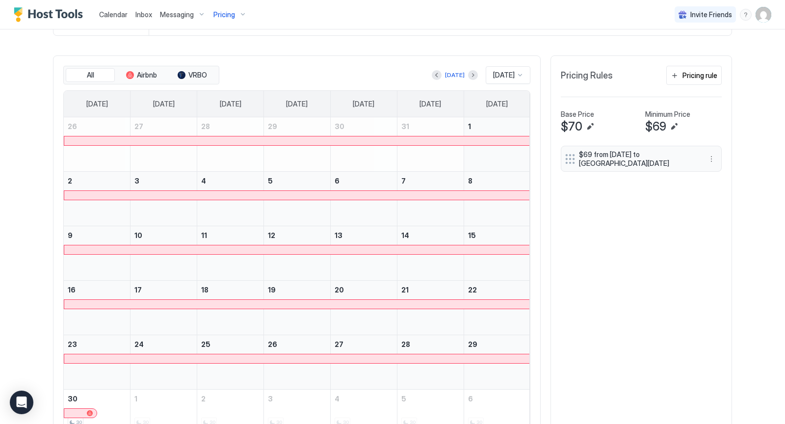
scroll to position [274, 0]
click at [520, 72] on div at bounding box center [520, 75] width 8 height 8
click at [507, 212] on span "[DATE]" at bounding box center [503, 212] width 20 height 7
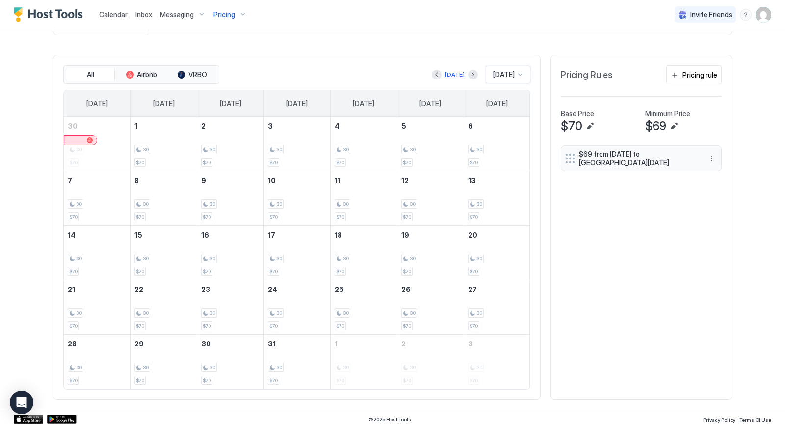
scroll to position [273, 0]
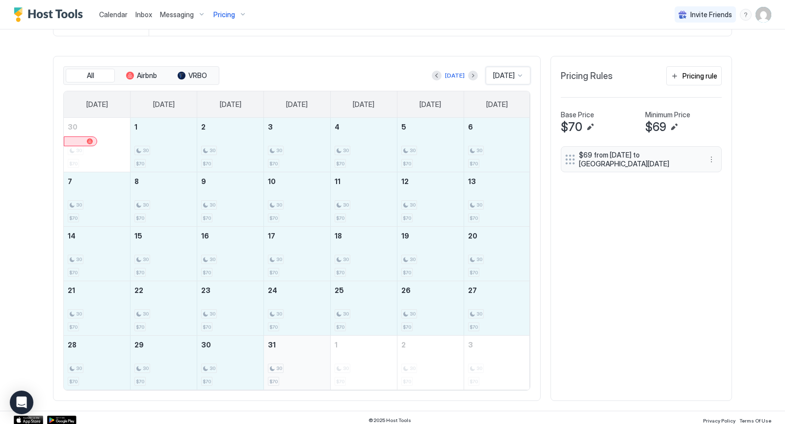
drag, startPoint x: 161, startPoint y: 146, endPoint x: 291, endPoint y: 359, distance: 249.2
click at [291, 359] on tbody "30 30 $70 1 30 $70 2 30 $70 3 30 $70 4 30 $70 5 30 $70 6 30 $70 7 30 $70 8 30 $…" at bounding box center [297, 254] width 467 height 272
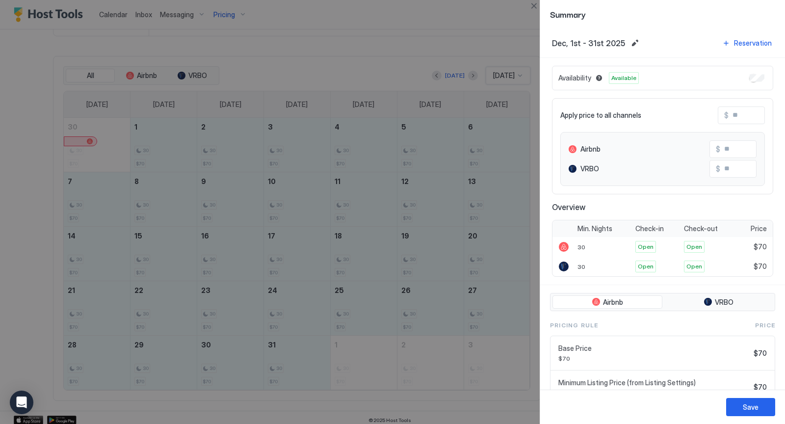
click at [744, 112] on input "Input Field" at bounding box center [768, 115] width 79 height 17
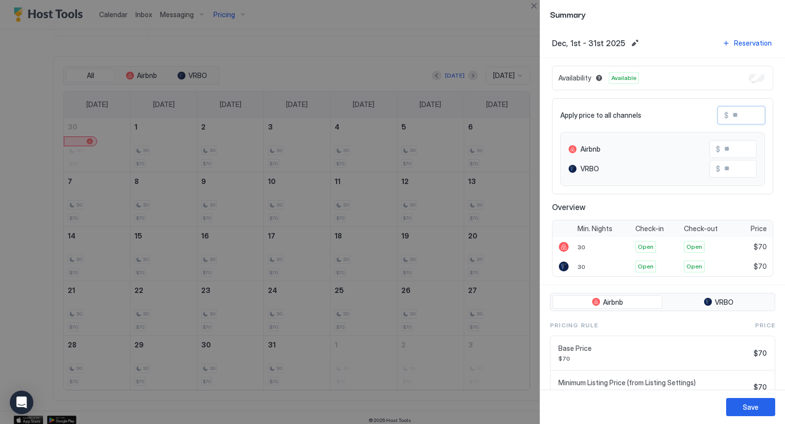
type input "*"
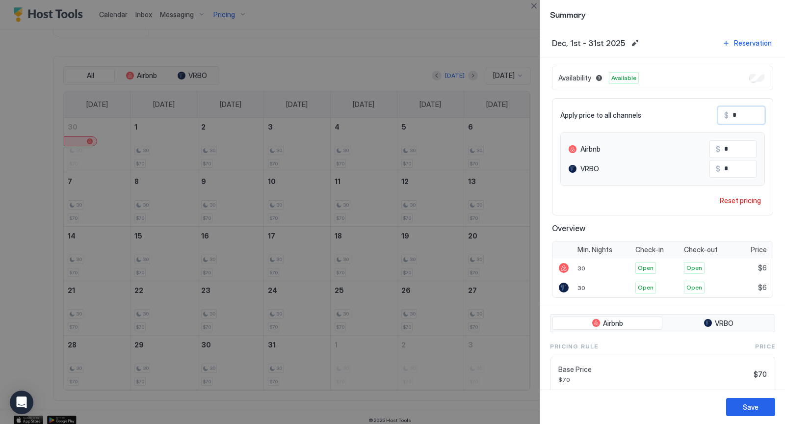
type input "**"
click at [755, 403] on div "Save" at bounding box center [751, 407] width 16 height 10
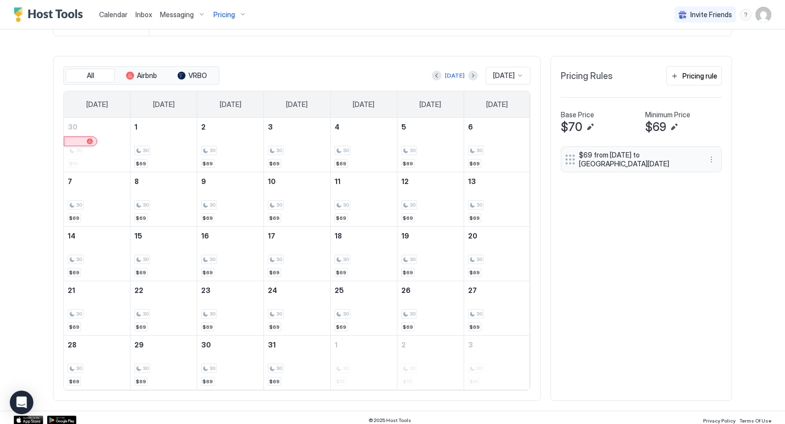
click at [521, 74] on div at bounding box center [520, 76] width 8 height 8
click at [493, 111] on span "[DATE]" at bounding box center [503, 111] width 20 height 7
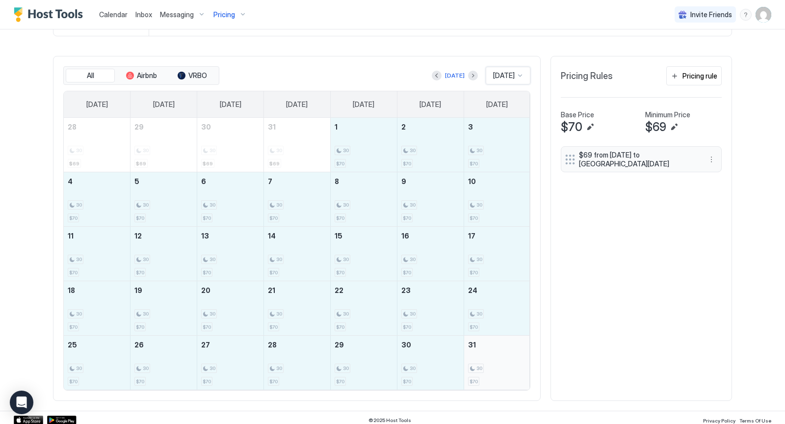
drag, startPoint x: 353, startPoint y: 132, endPoint x: 524, endPoint y: 365, distance: 289.5
click at [524, 365] on tbody "28 30 $69 29 30 $69 30 30 $69 31 30 $69 1 30 $70 2 30 $70 3 30 $70 4 30 $70 5 3…" at bounding box center [297, 254] width 467 height 272
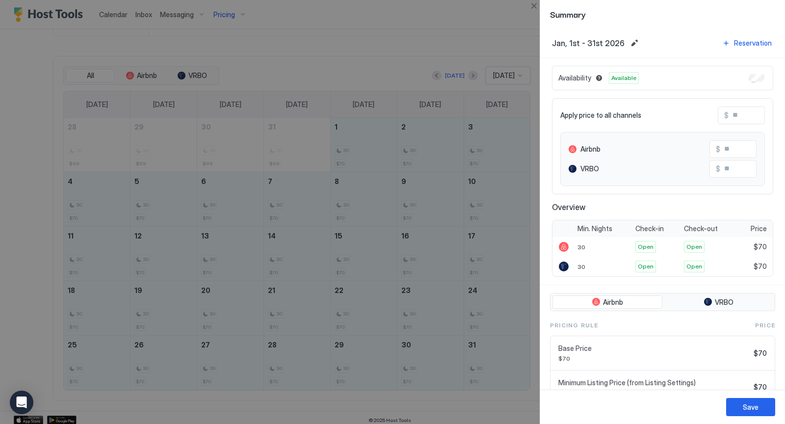
click at [746, 116] on input "Input Field" at bounding box center [768, 115] width 79 height 17
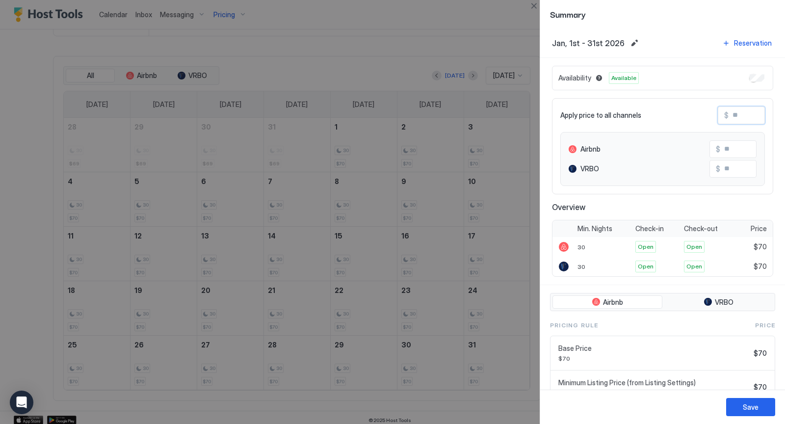
type input "*"
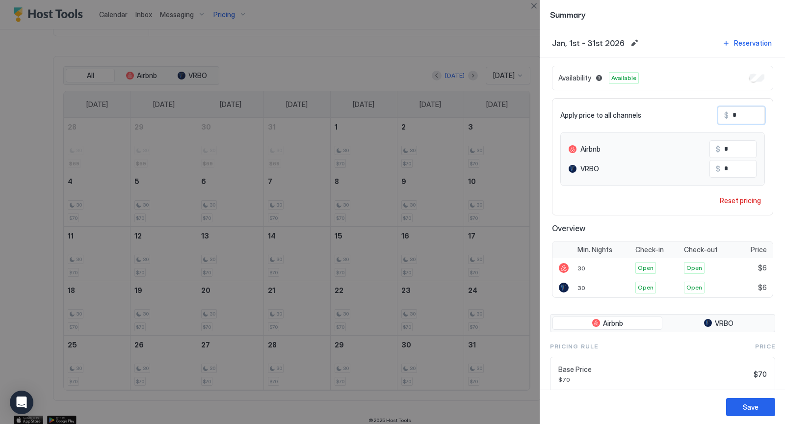
type input "**"
click at [754, 407] on div "Save" at bounding box center [751, 407] width 16 height 10
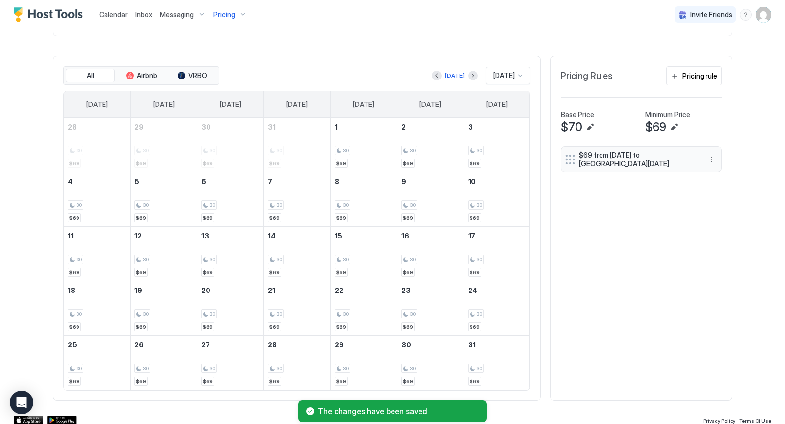
click at [518, 73] on div at bounding box center [520, 76] width 8 height 8
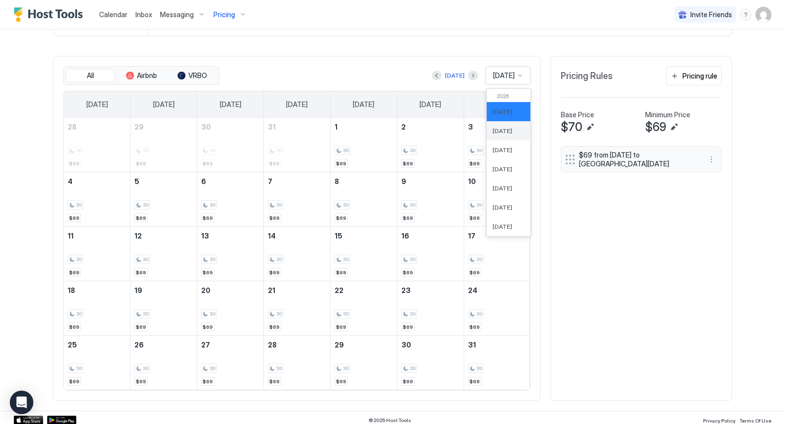
click at [508, 127] on span "[DATE]" at bounding box center [503, 130] width 20 height 7
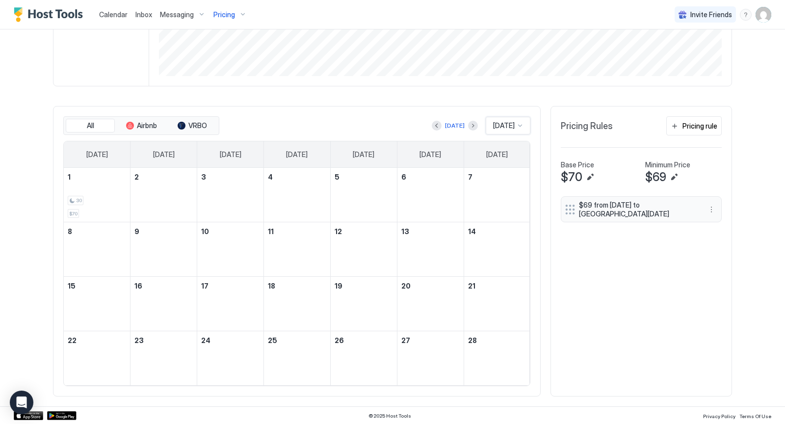
scroll to position [219, 0]
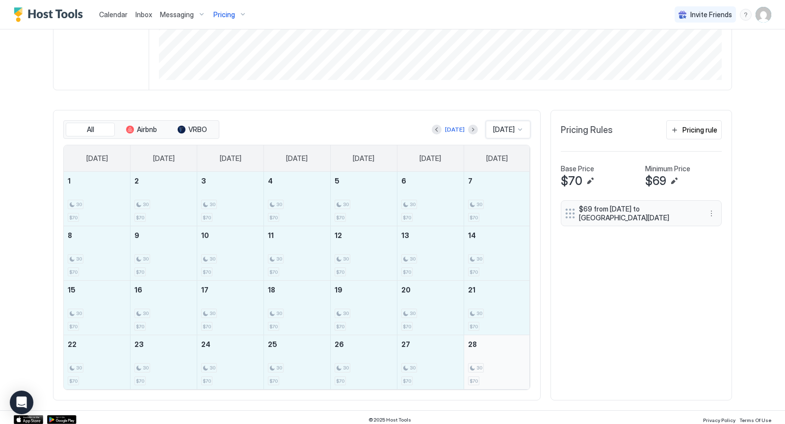
drag, startPoint x: 91, startPoint y: 192, endPoint x: 497, endPoint y: 364, distance: 441.0
click at [497, 364] on tbody "1 30 $70 2 30 $70 3 30 $70 4 30 $70 5 30 $70 6 30 $70 7 30 $70 8 30 $70 9 30 $7…" at bounding box center [297, 280] width 467 height 217
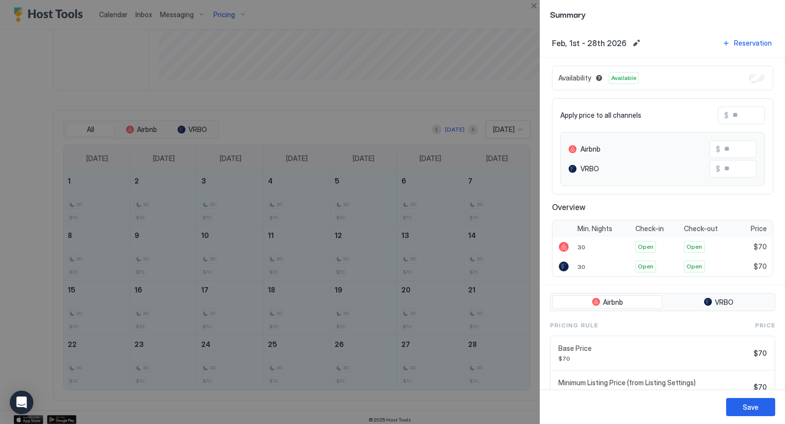
click at [756, 117] on input "Input Field" at bounding box center [768, 115] width 79 height 17
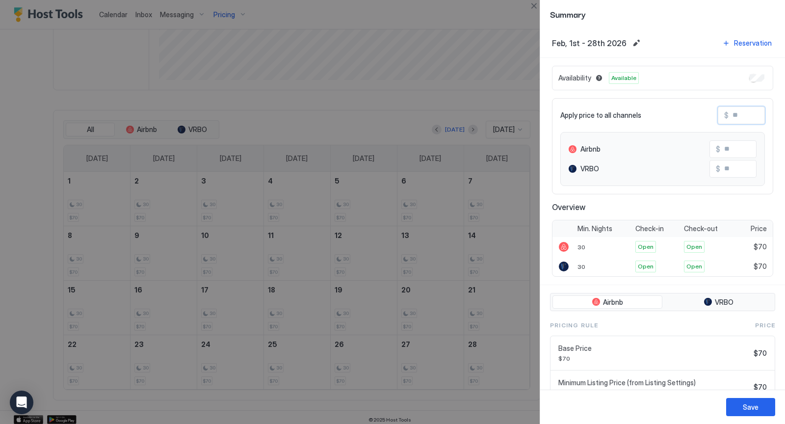
type input "*"
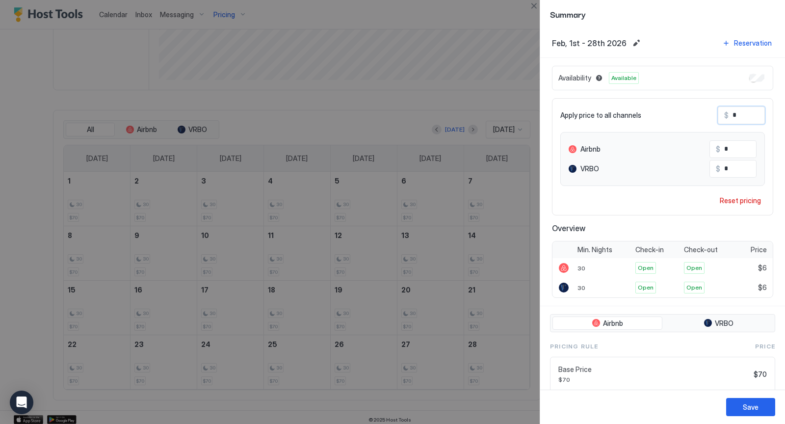
type input "**"
click at [751, 402] on div "Save" at bounding box center [751, 407] width 16 height 10
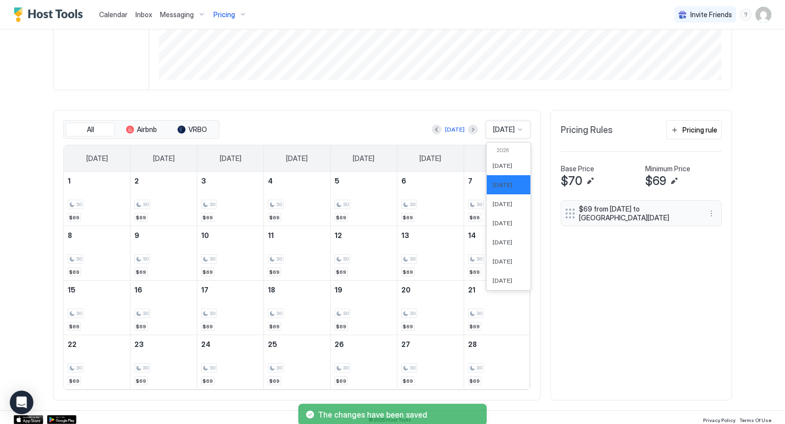
click at [519, 128] on div at bounding box center [520, 130] width 8 height 8
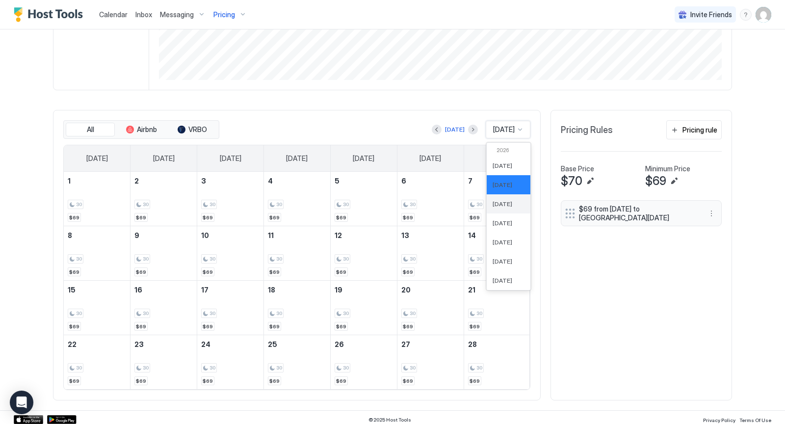
click at [506, 200] on span "[DATE]" at bounding box center [503, 203] width 20 height 7
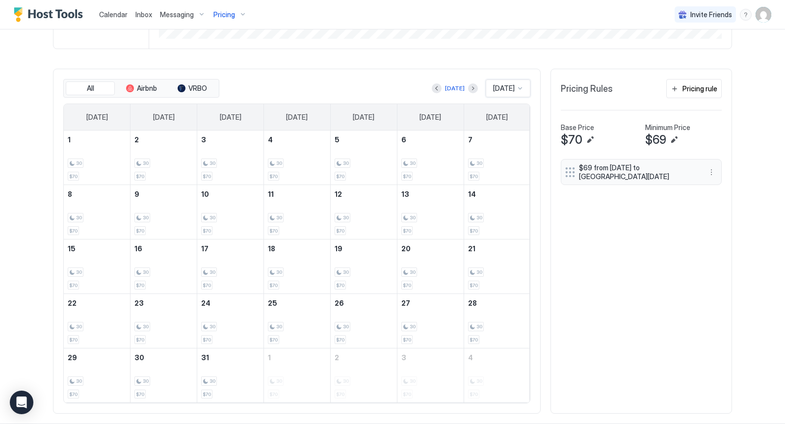
scroll to position [273, 0]
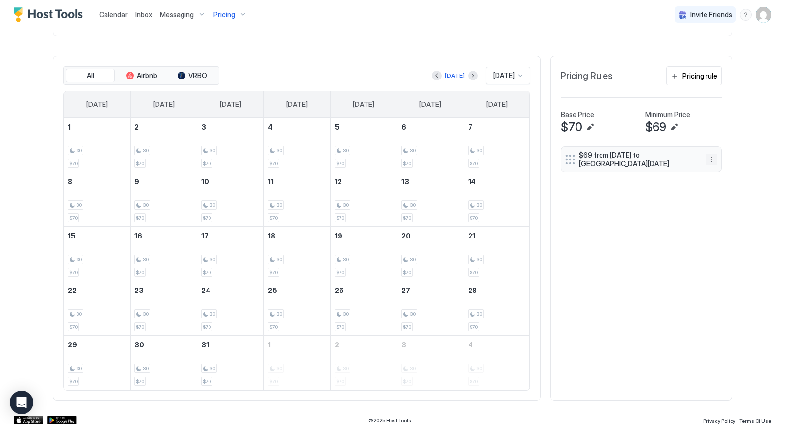
click at [710, 158] on button "More options" at bounding box center [712, 160] width 12 height 12
click at [726, 201] on span "Delete" at bounding box center [731, 201] width 18 height 7
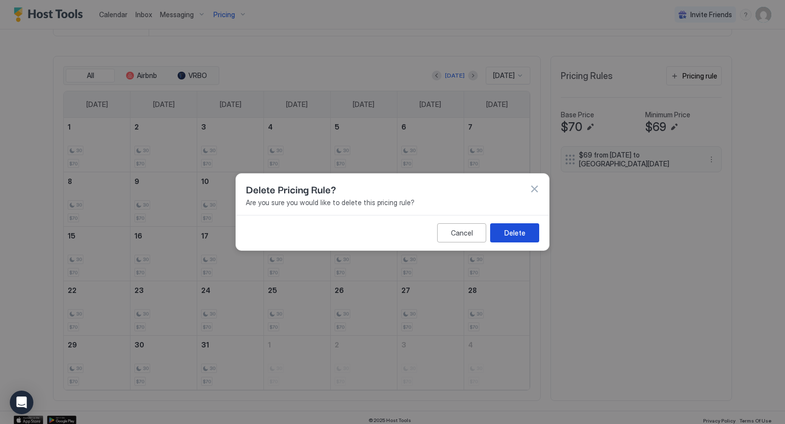
click at [513, 228] on div "Delete" at bounding box center [515, 233] width 21 height 10
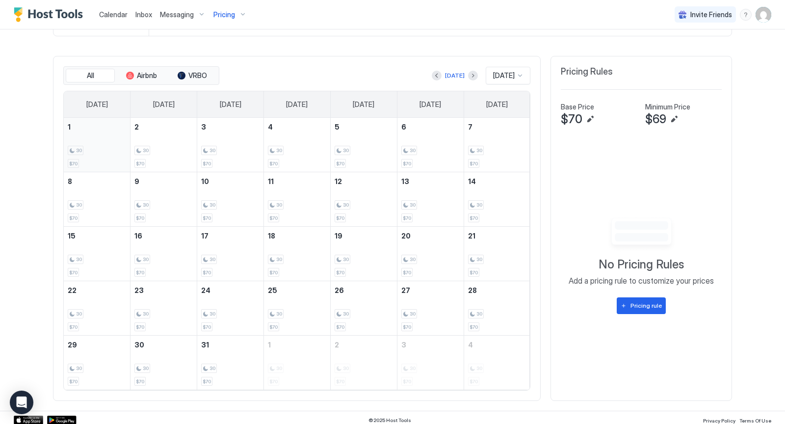
click at [117, 137] on div "30 $70" at bounding box center [97, 145] width 58 height 46
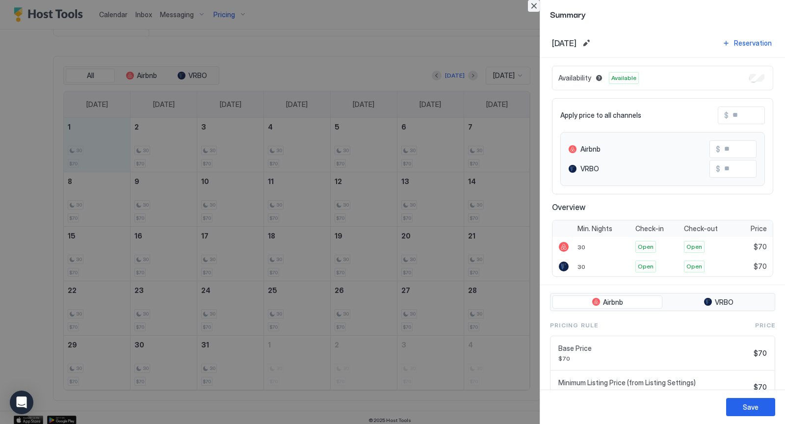
click at [537, 6] on button "Close" at bounding box center [534, 6] width 12 height 12
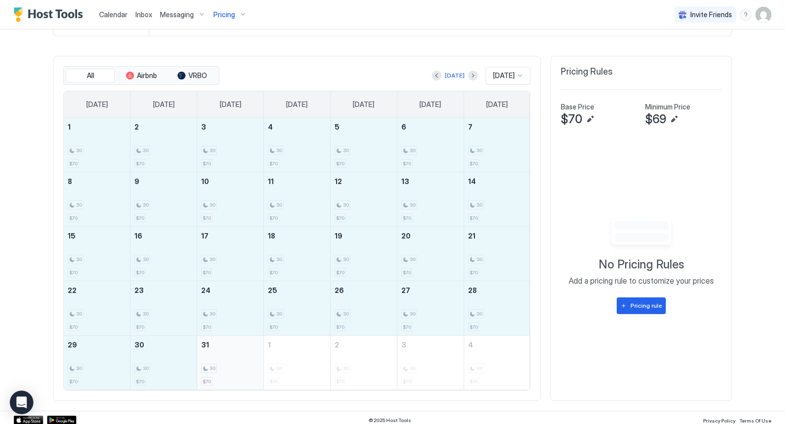
drag, startPoint x: 105, startPoint y: 118, endPoint x: 240, endPoint y: 382, distance: 296.8
click at [240, 382] on tbody "1 30 $70 2 30 $70 3 30 $70 4 30 $70 5 30 $70 6 30 $70 7 30 $70 8 30 $70 9 30 $7…" at bounding box center [297, 254] width 467 height 272
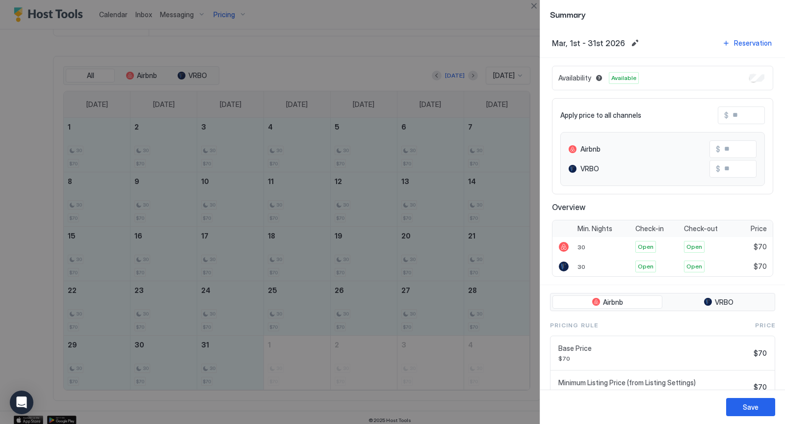
click at [752, 111] on input "Input Field" at bounding box center [768, 115] width 79 height 17
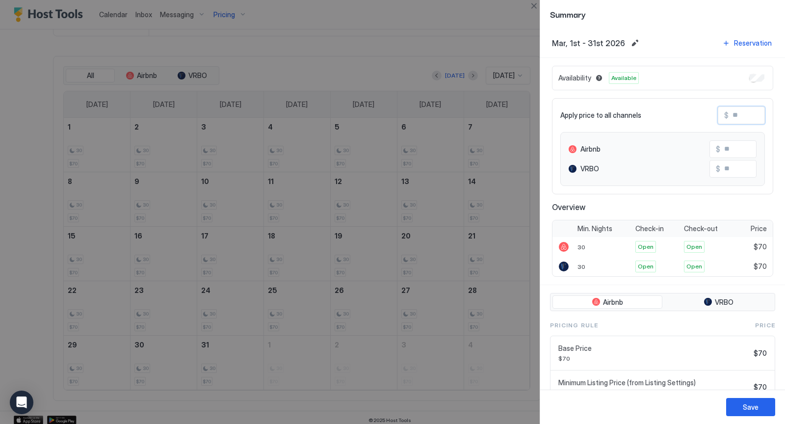
type input "*"
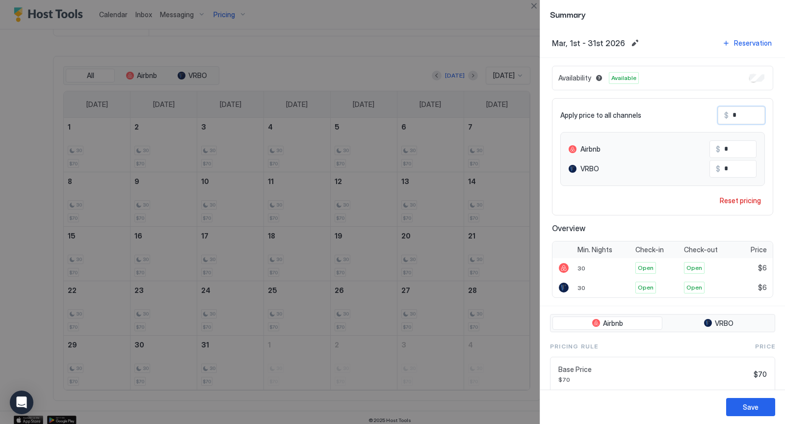
type input "**"
click at [757, 404] on div "Save" at bounding box center [751, 407] width 16 height 10
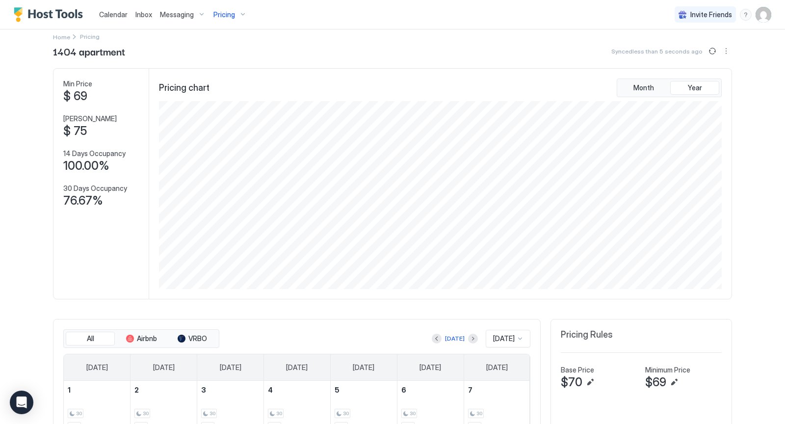
scroll to position [0, 0]
